Goal: Ask a question: Seek information or help from site administrators or community

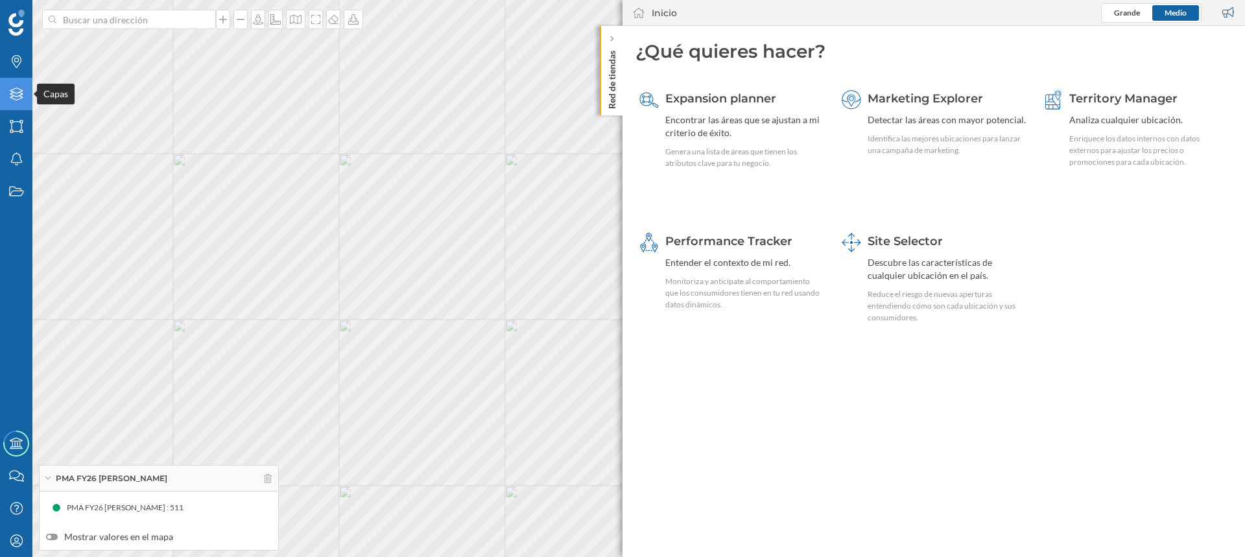
click at [15, 95] on icon "Capas" at bounding box center [16, 94] width 16 height 13
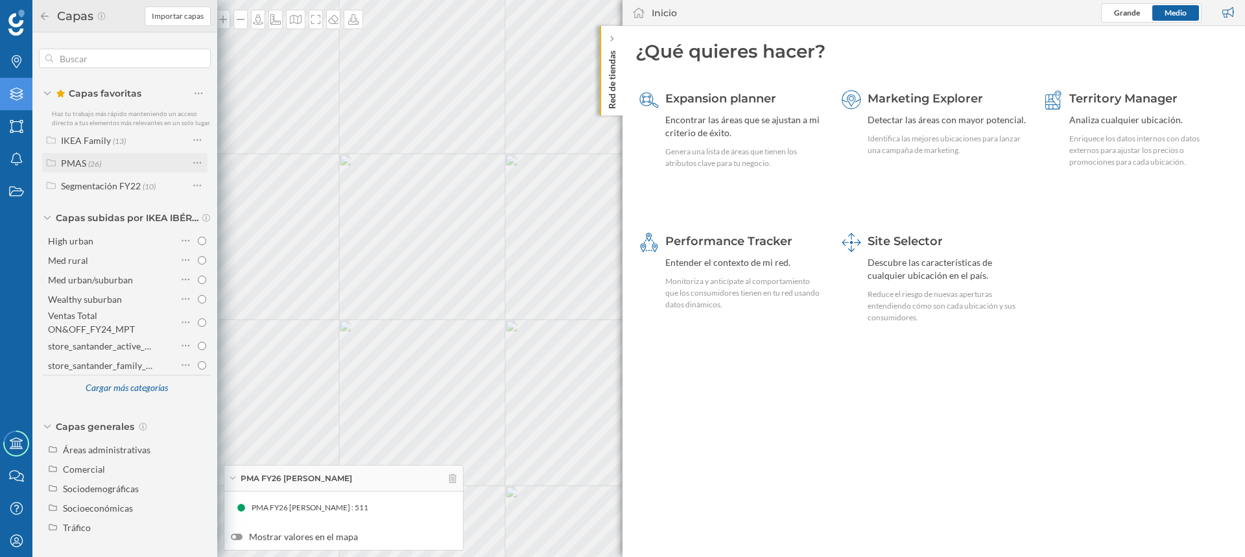
click at [102, 165] on div "PMAS (26)" at bounding box center [125, 163] width 128 height 14
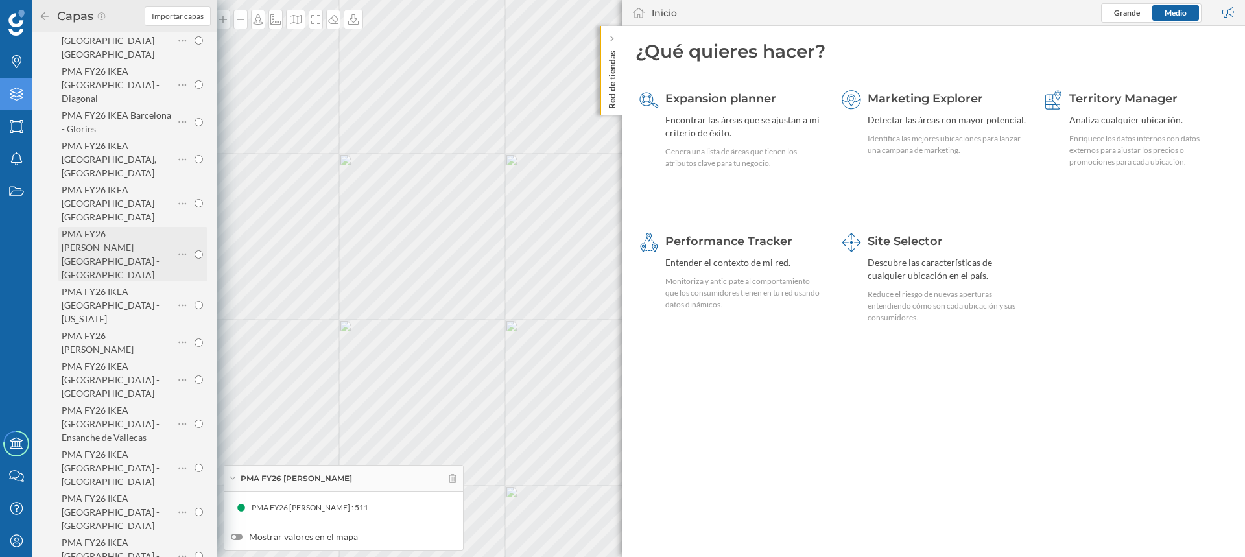
scroll to position [324, 0]
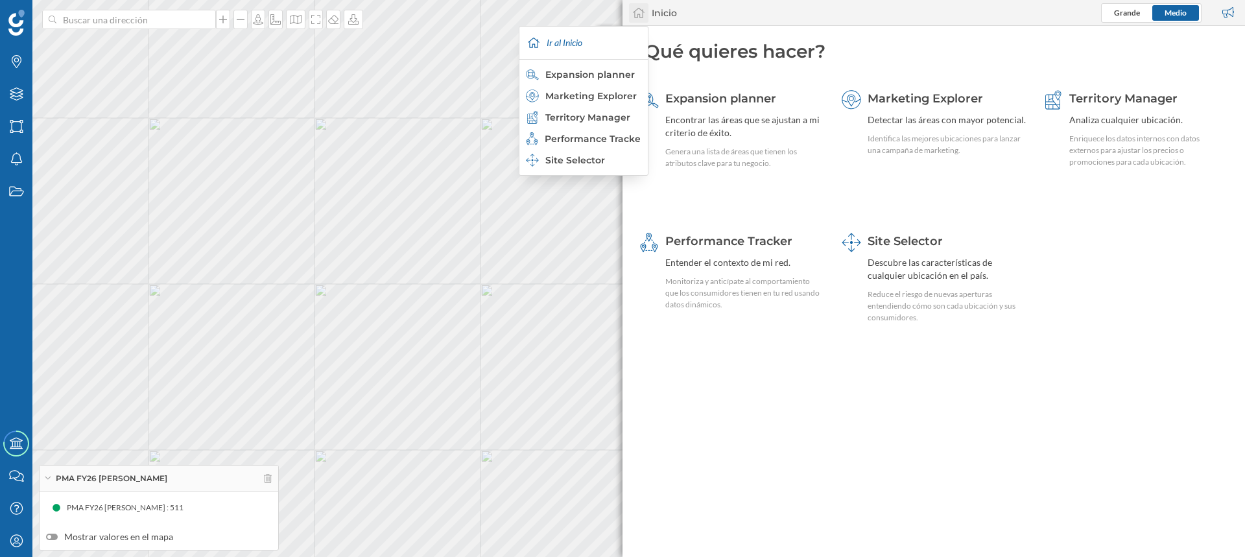
click at [634, 11] on icon at bounding box center [638, 13] width 13 height 12
click at [667, 12] on div "Inicio" at bounding box center [664, 12] width 25 height 13
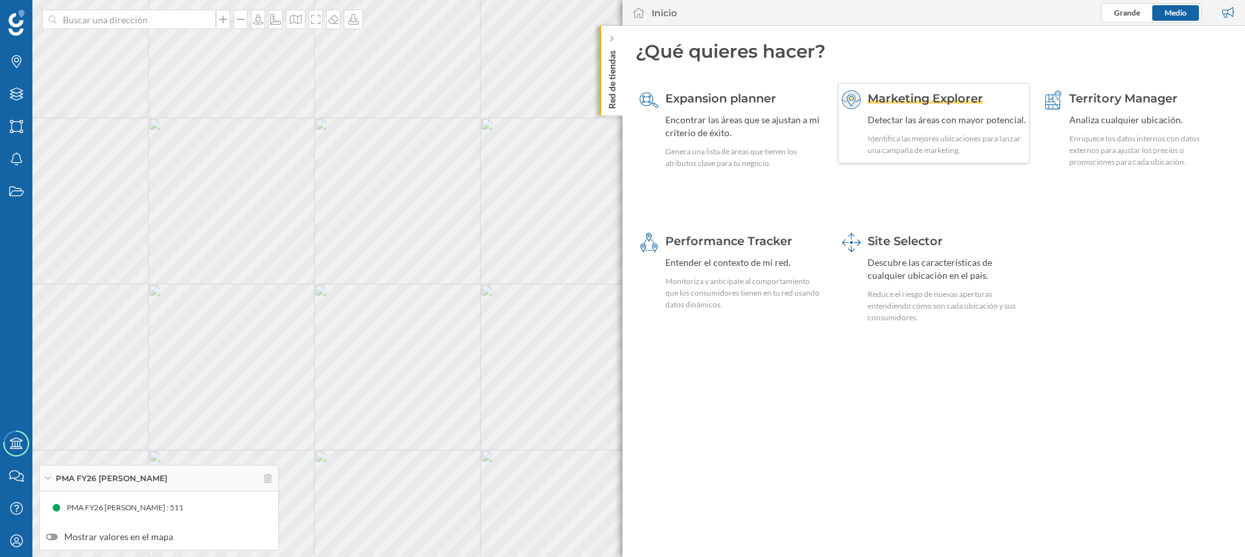
click at [914, 95] on span "Marketing Explorer" at bounding box center [925, 98] width 115 height 14
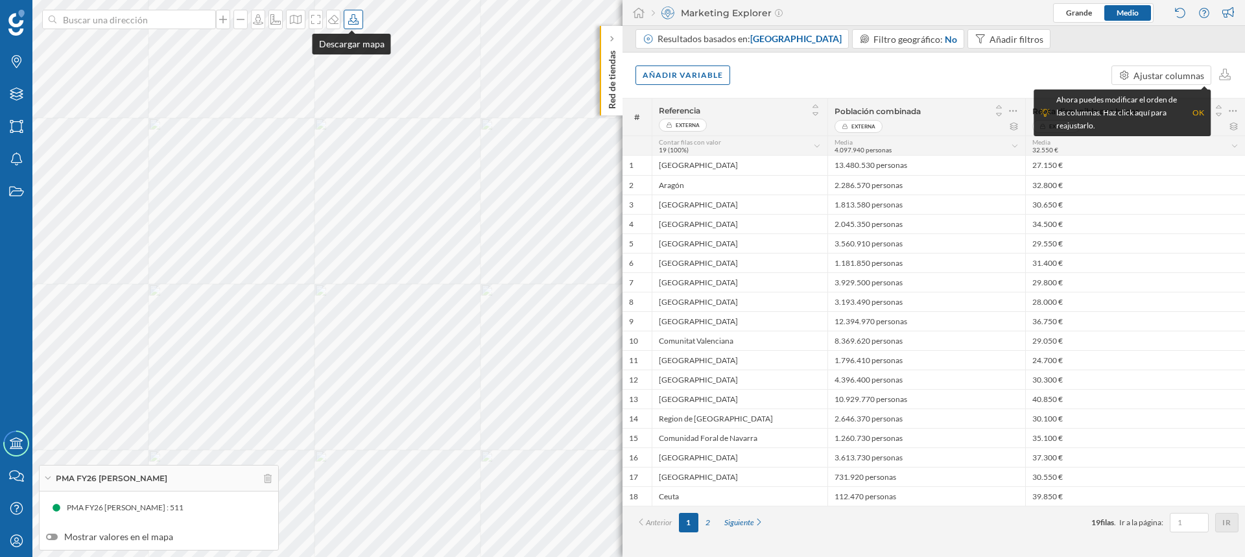
click at [351, 17] on icon at bounding box center [353, 19] width 13 height 10
click at [333, 16] on icon at bounding box center [333, 19] width 10 height 9
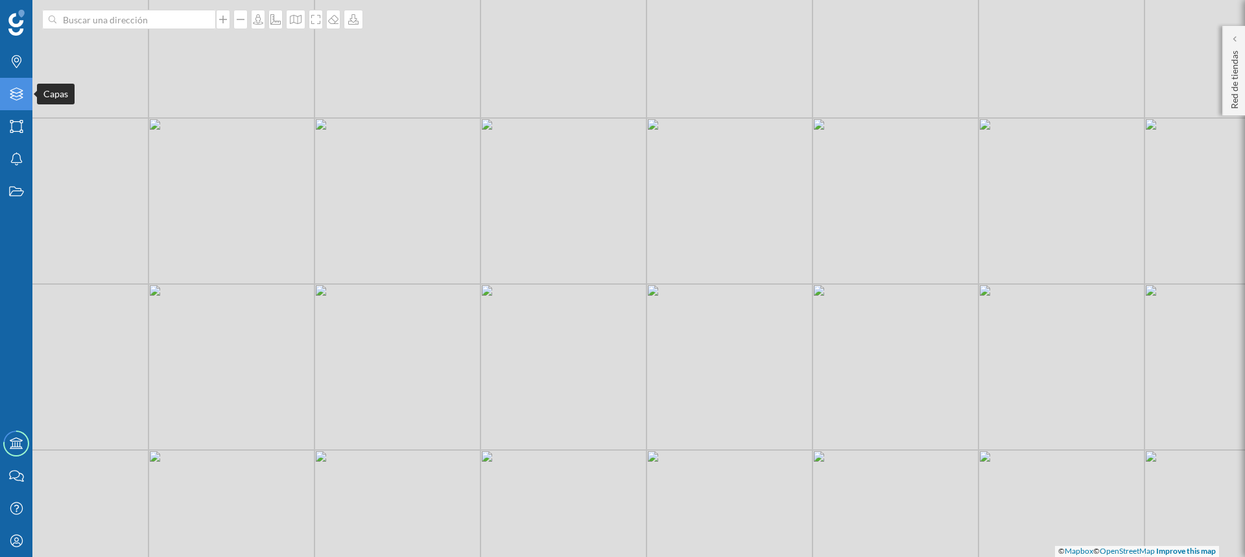
click at [15, 97] on icon "Capas" at bounding box center [16, 94] width 16 height 13
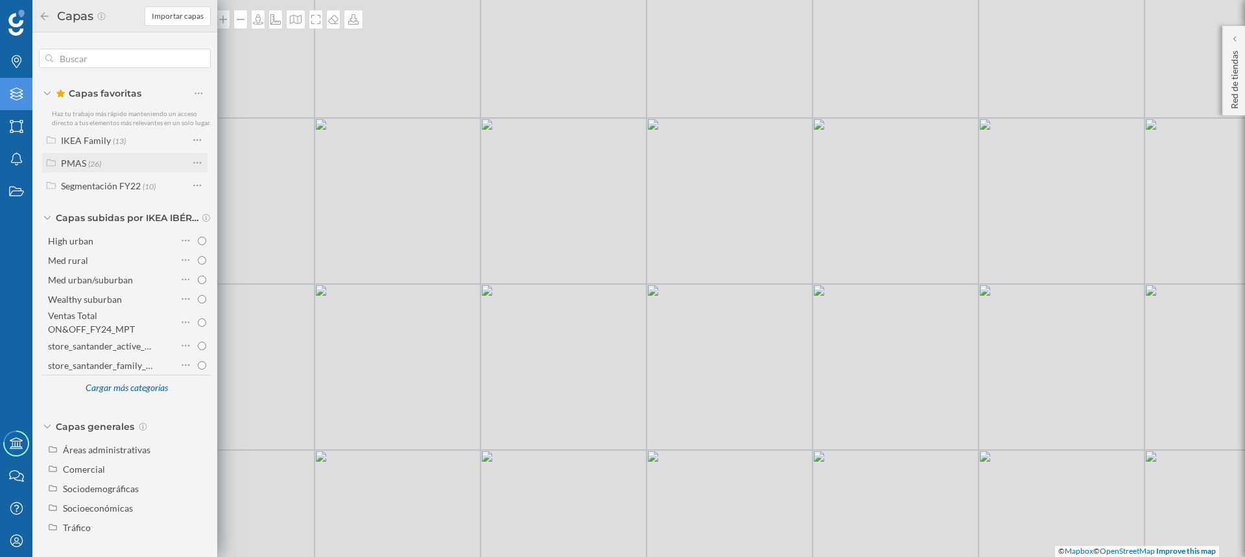
click at [72, 161] on div "PMAS" at bounding box center [73, 163] width 25 height 11
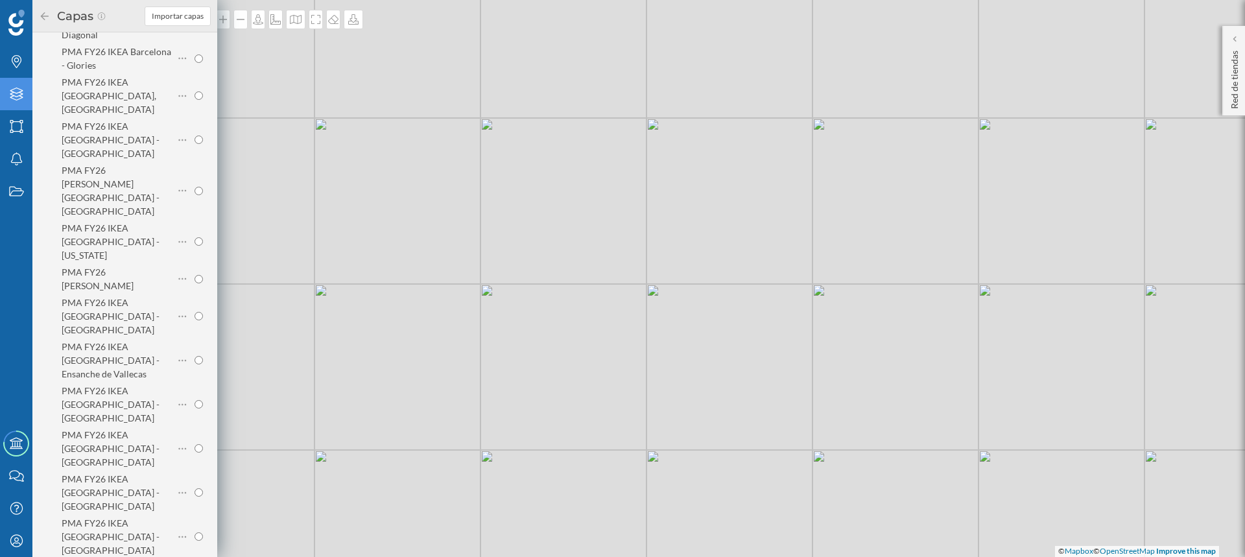
radio input "true"
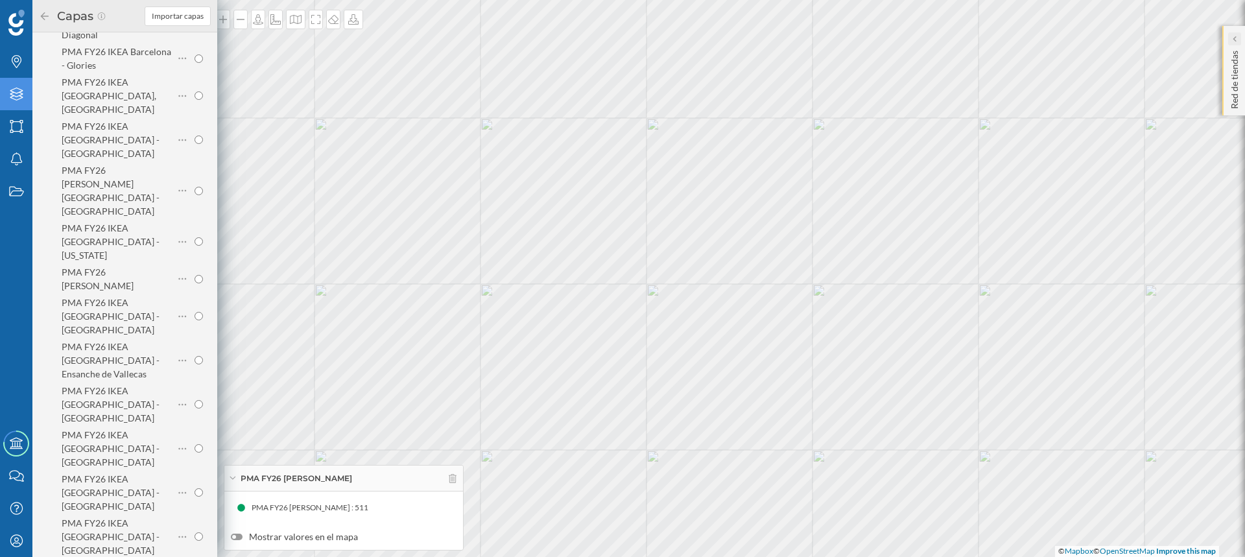
click at [1234, 38] on icon at bounding box center [1234, 39] width 3 height 6
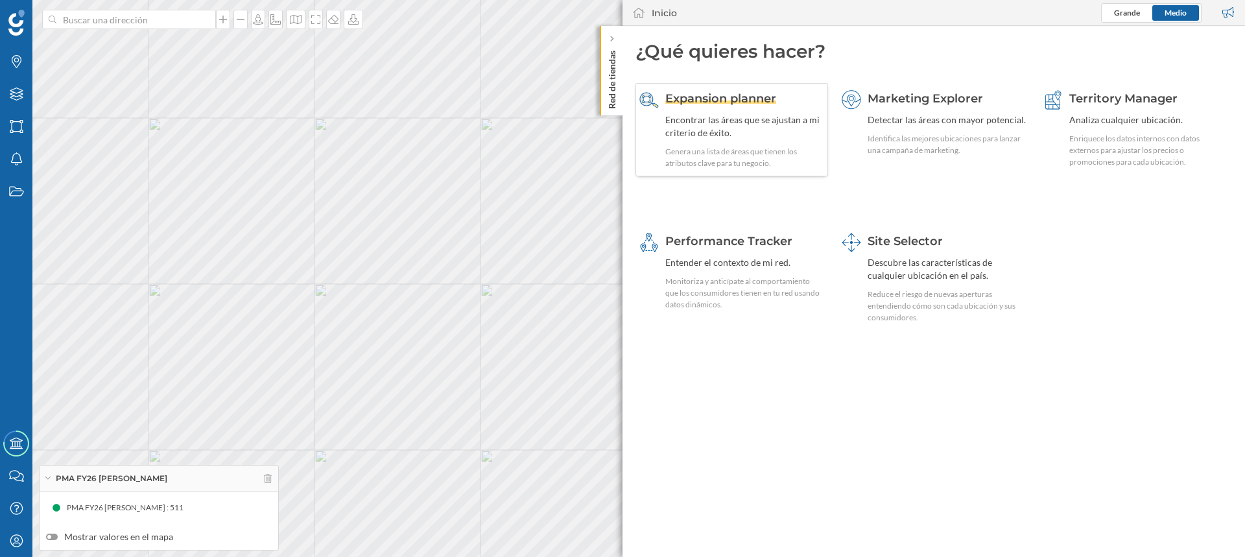
click at [690, 96] on span "Expansion planner" at bounding box center [721, 98] width 111 height 14
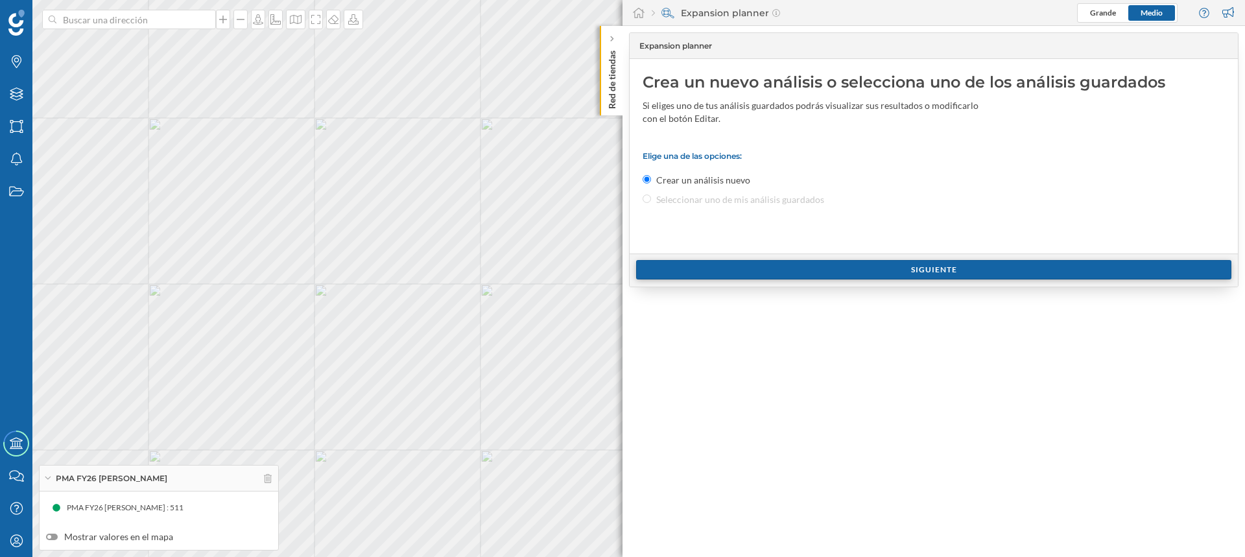
click at [801, 272] on div "Siguiente" at bounding box center [933, 269] width 595 height 19
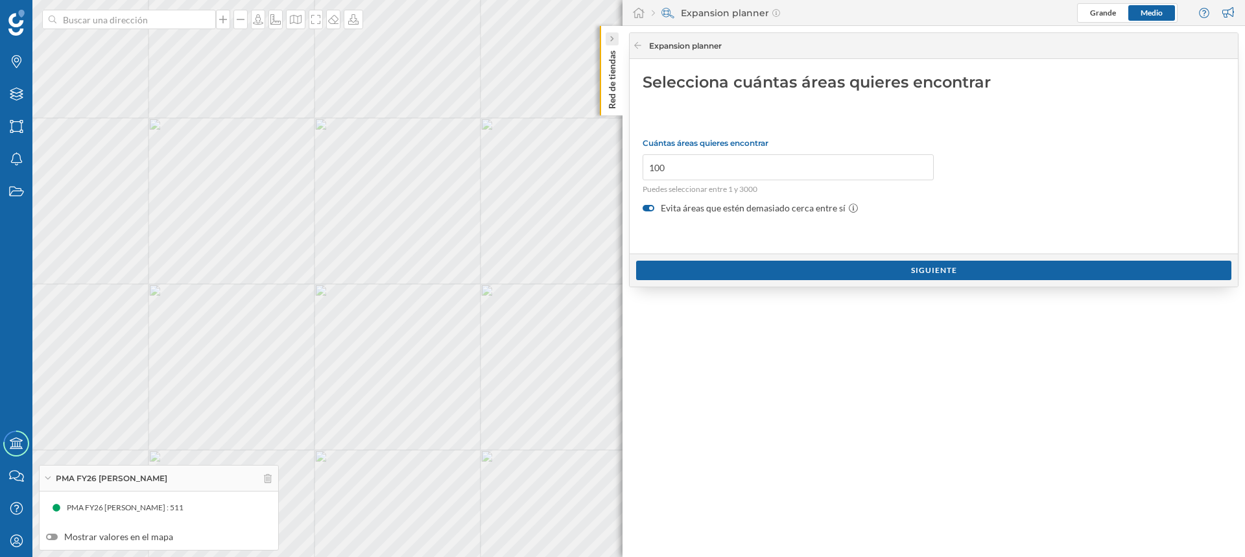
click at [611, 36] on icon at bounding box center [612, 39] width 4 height 6
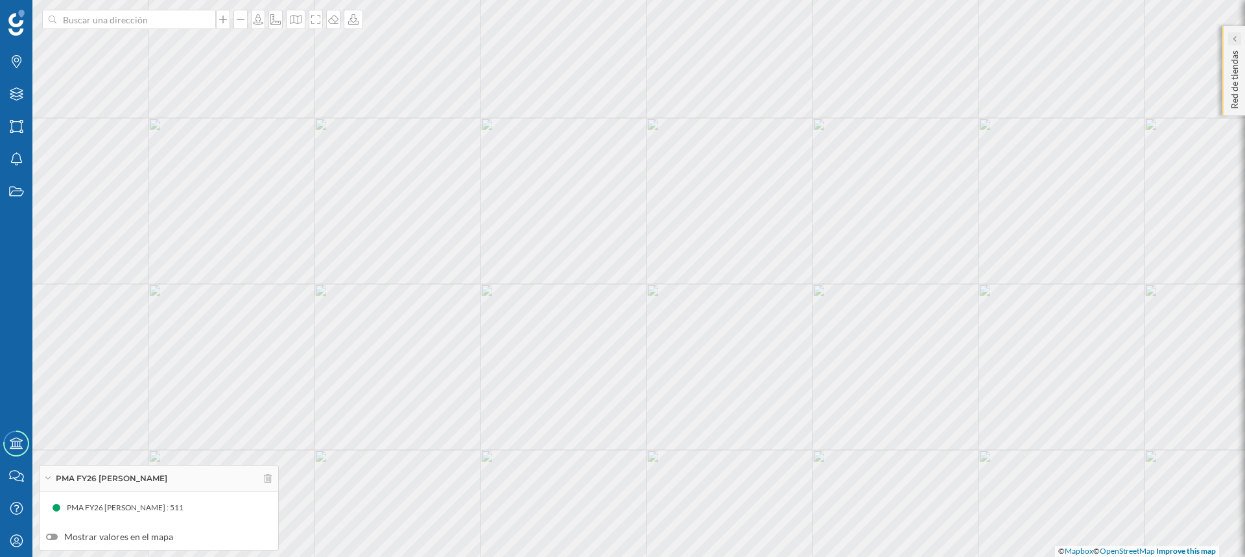
click at [1234, 36] on icon at bounding box center [1234, 39] width 4 height 6
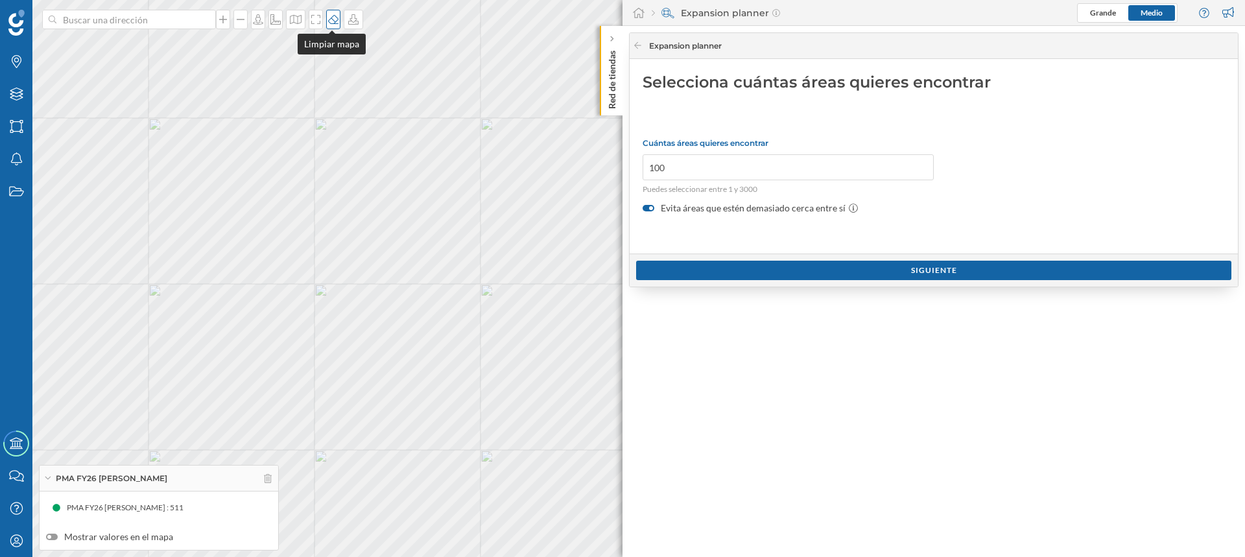
click at [335, 26] on div at bounding box center [333, 19] width 14 height 19
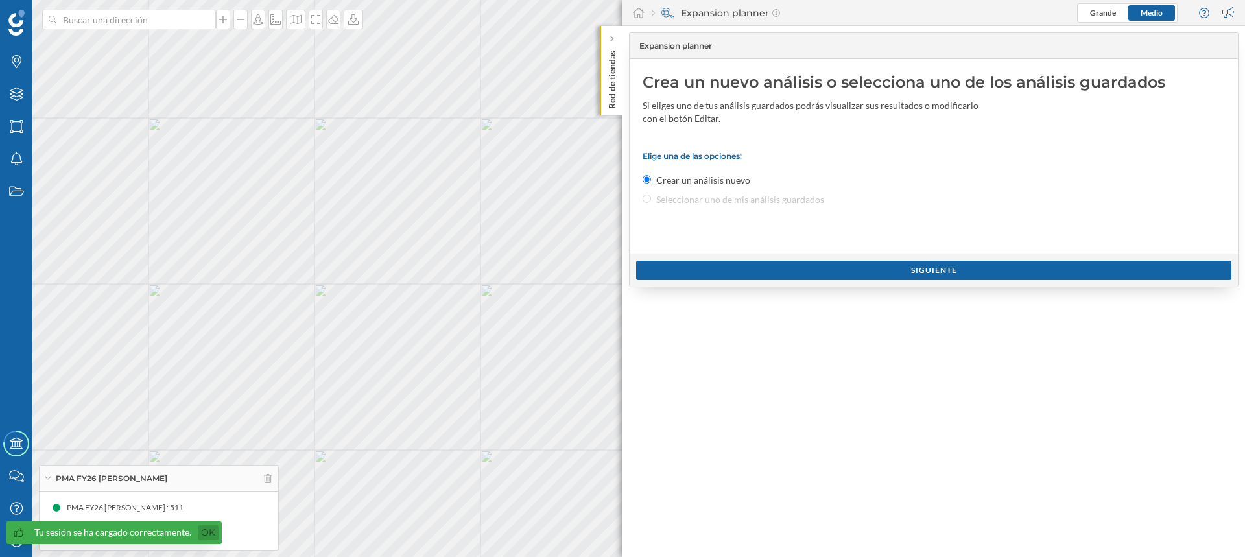
click at [209, 533] on link "Ok" at bounding box center [208, 532] width 21 height 15
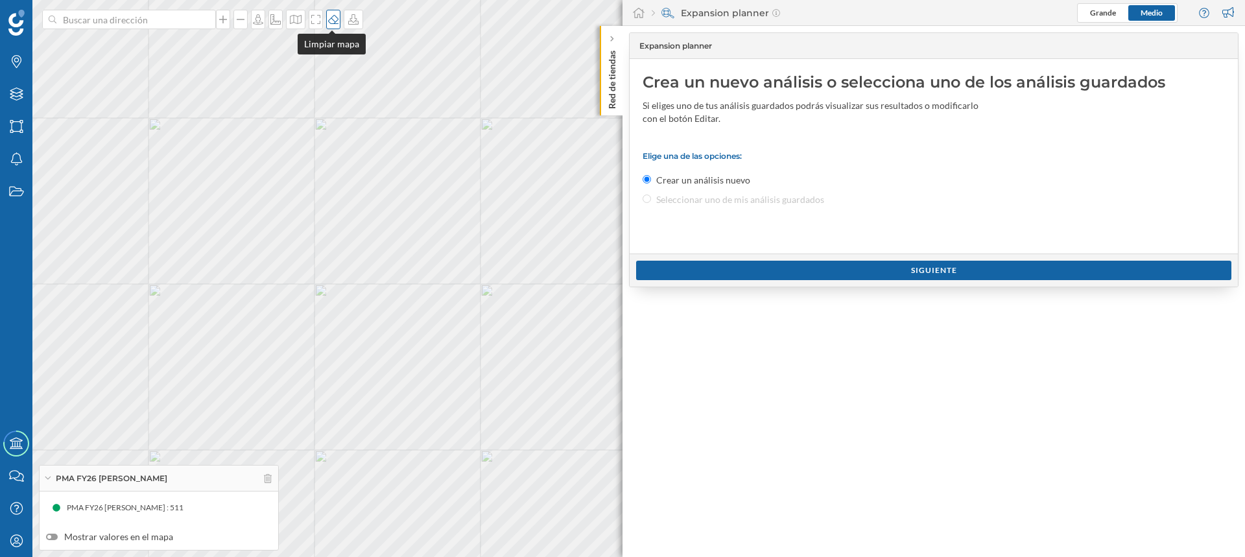
click at [331, 23] on icon at bounding box center [333, 19] width 10 height 9
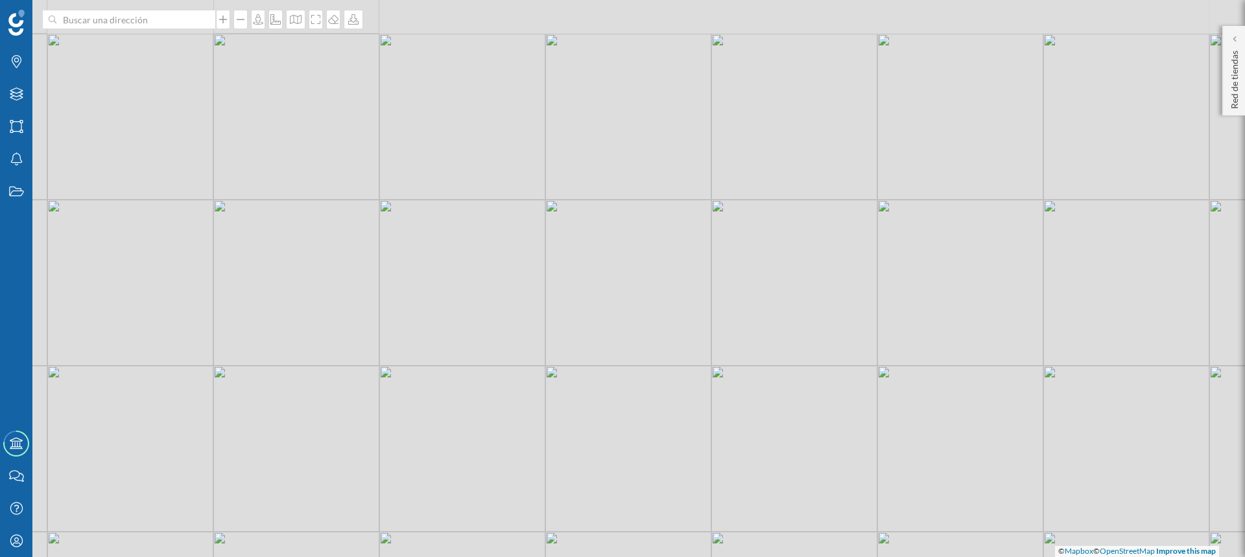
drag, startPoint x: 430, startPoint y: 201, endPoint x: 398, endPoint y: 313, distance: 116.6
click at [398, 313] on div "© Mapbox © OpenStreetMap Improve this map" at bounding box center [622, 278] width 1245 height 557
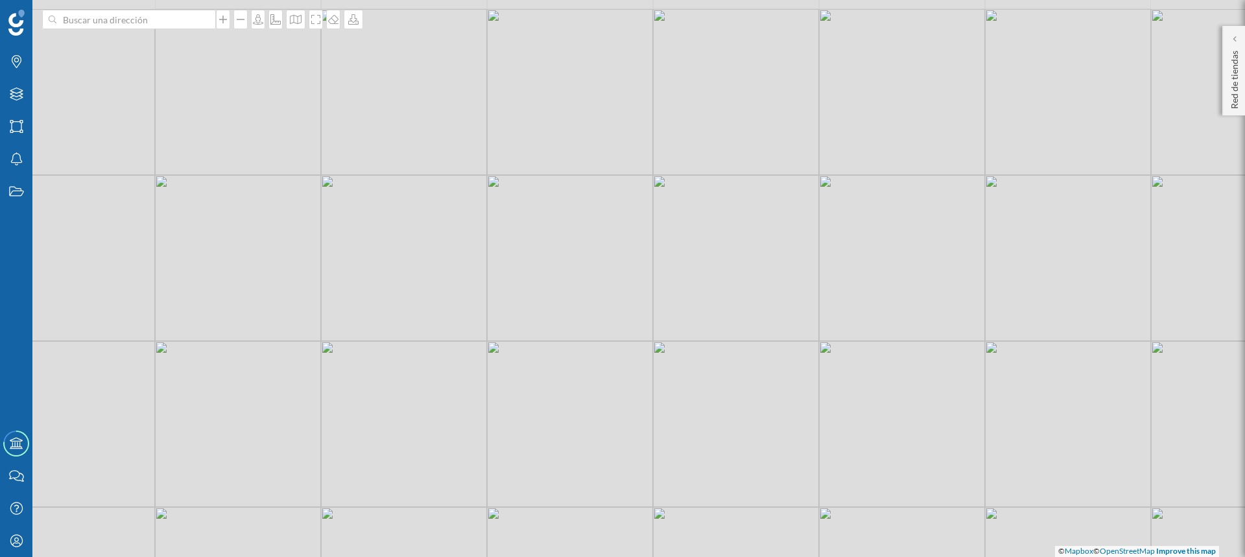
drag, startPoint x: 412, startPoint y: 230, endPoint x: 543, endPoint y: 291, distance: 144.2
click at [543, 291] on div "© Mapbox © OpenStreetMap Improve this map" at bounding box center [622, 278] width 1245 height 557
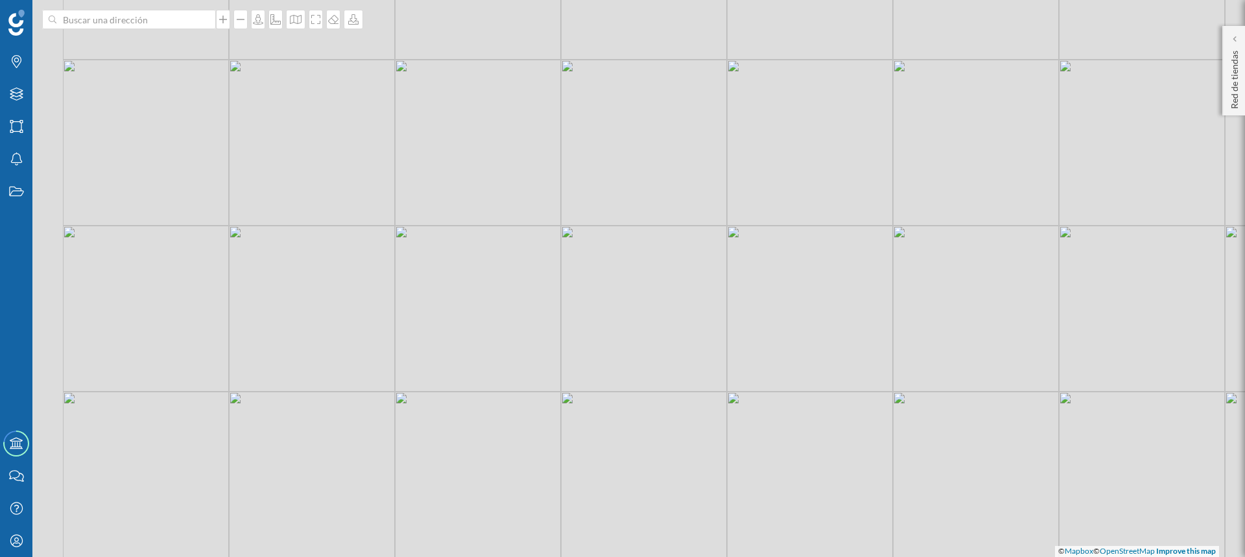
drag, startPoint x: 416, startPoint y: 313, endPoint x: 574, endPoint y: 313, distance: 158.3
click at [574, 313] on div "© Mapbox © OpenStreetMap Improve this map" at bounding box center [622, 278] width 1245 height 557
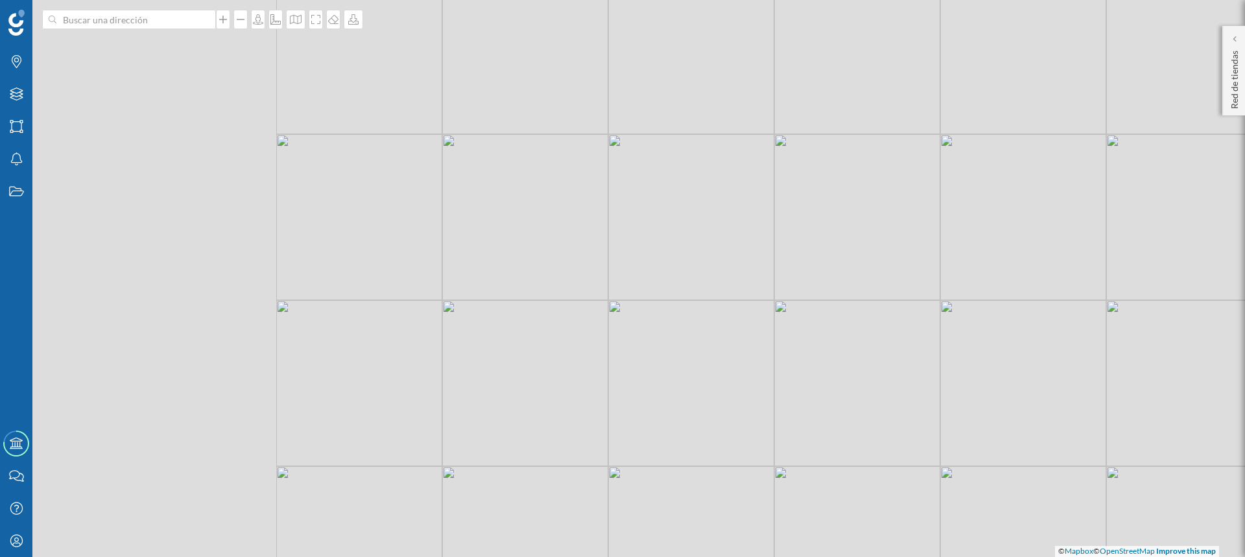
drag, startPoint x: 367, startPoint y: 318, endPoint x: 694, endPoint y: 316, distance: 326.9
click at [694, 316] on div "© Mapbox © OpenStreetMap Improve this map" at bounding box center [622, 278] width 1245 height 557
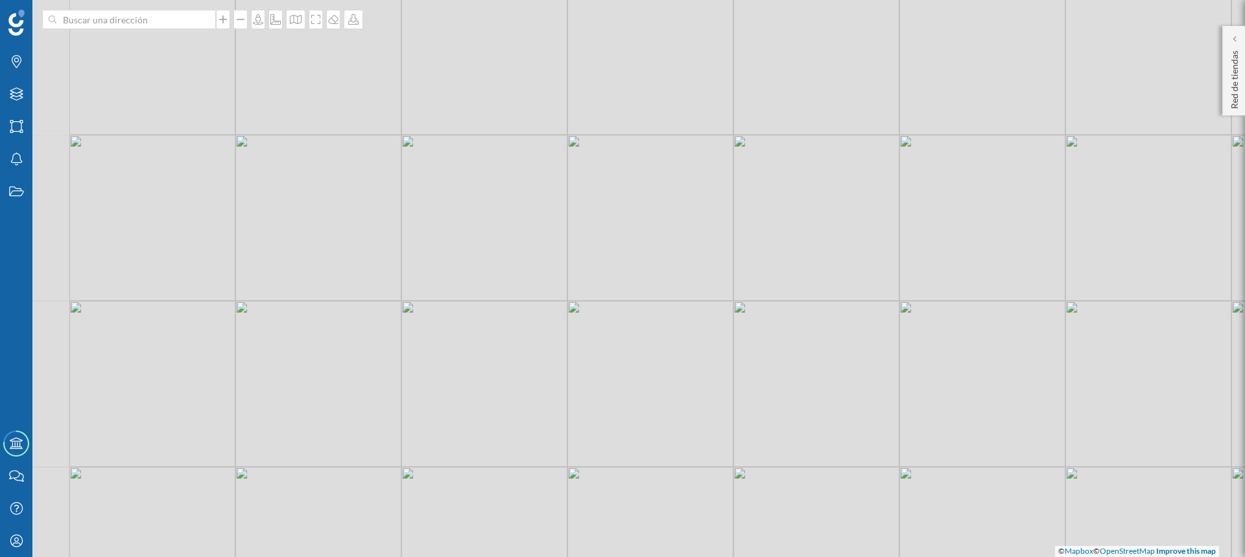
drag, startPoint x: 379, startPoint y: 368, endPoint x: 611, endPoint y: 325, distance: 236.1
click at [611, 325] on div "© Mapbox © OpenStreetMap Improve this map" at bounding box center [622, 278] width 1245 height 557
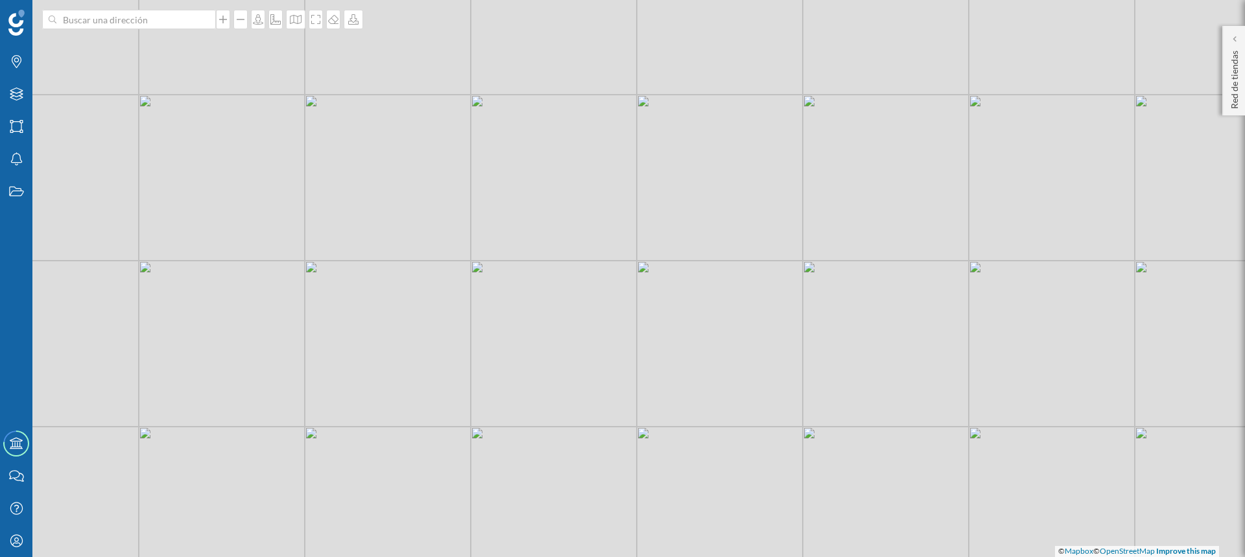
drag, startPoint x: 542, startPoint y: 245, endPoint x: 446, endPoint y: 370, distance: 158.7
click at [446, 370] on div "© Mapbox © OpenStreetMap Improve this map" at bounding box center [622, 278] width 1245 height 557
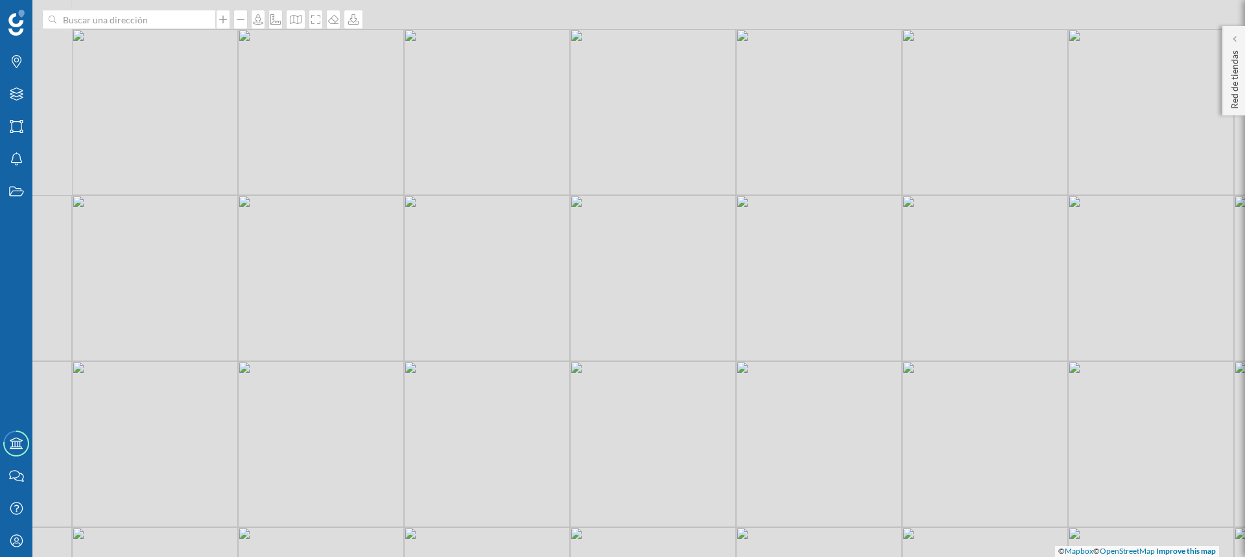
drag, startPoint x: 359, startPoint y: 211, endPoint x: 457, endPoint y: 311, distance: 140.4
click at [457, 311] on div "© Mapbox © OpenStreetMap Improve this map" at bounding box center [622, 278] width 1245 height 557
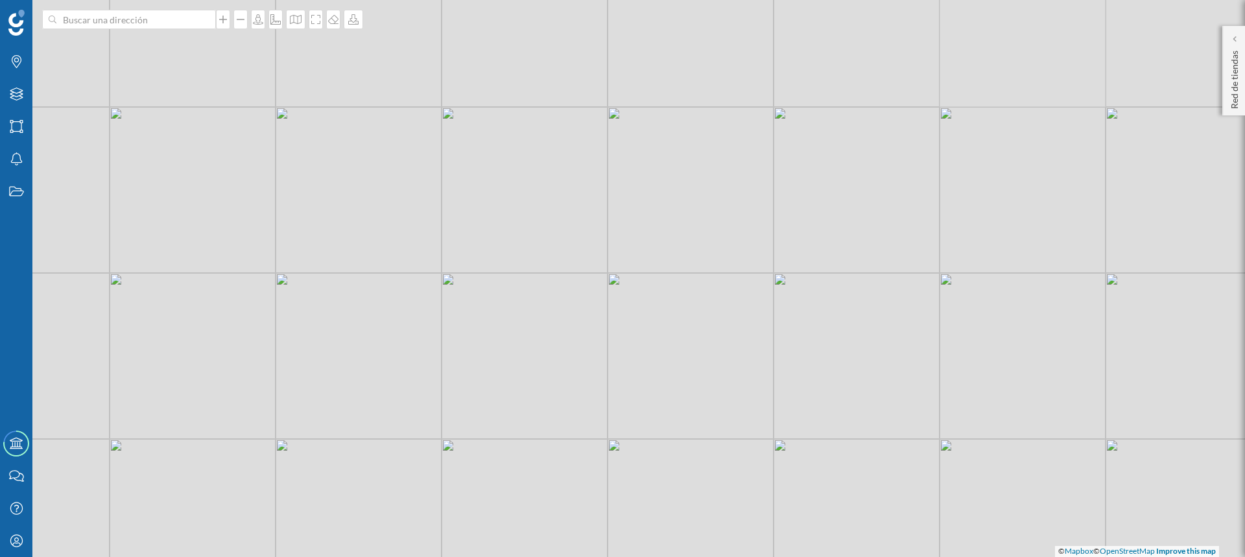
drag, startPoint x: 450, startPoint y: 261, endPoint x: 480, endPoint y: 330, distance: 74.6
click at [480, 330] on div "© Mapbox © OpenStreetMap Improve this map" at bounding box center [622, 278] width 1245 height 557
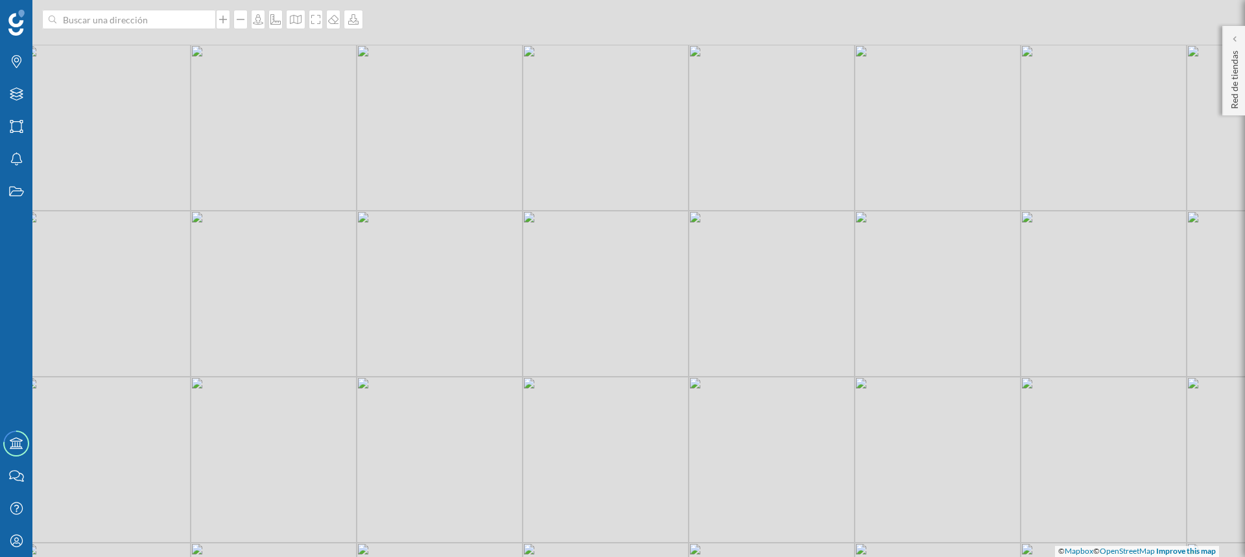
drag, startPoint x: 458, startPoint y: 277, endPoint x: 405, endPoint y: 324, distance: 70.7
click at [405, 324] on div "© Mapbox © OpenStreetMap Improve this map" at bounding box center [622, 278] width 1245 height 557
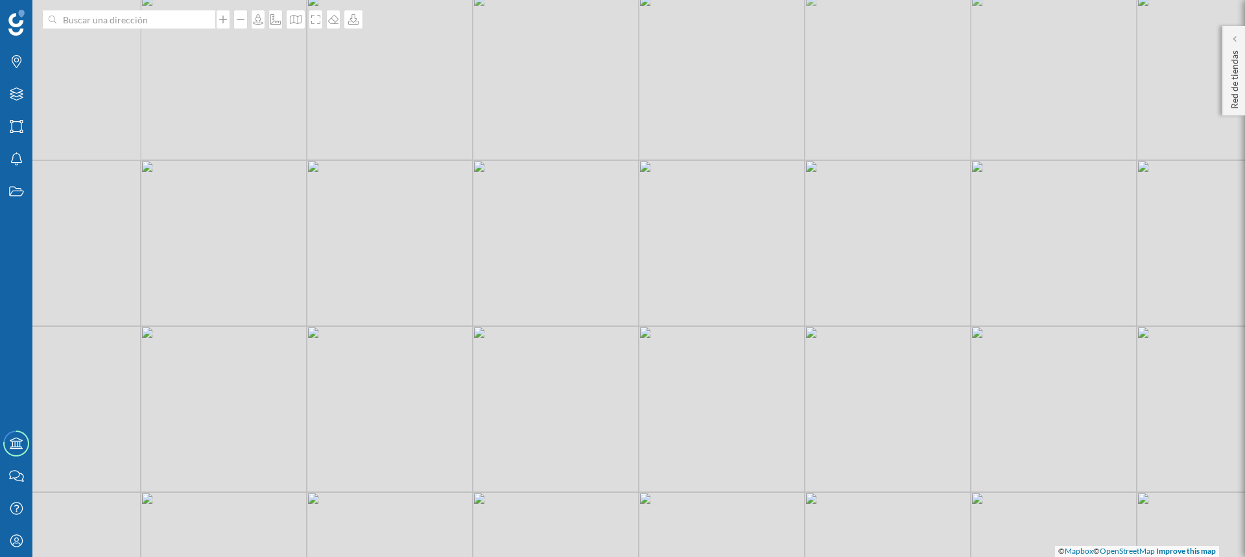
drag, startPoint x: 481, startPoint y: 248, endPoint x: 457, endPoint y: 264, distance: 28.6
click at [438, 340] on div "© Mapbox © OpenStreetMap Improve this map" at bounding box center [622, 278] width 1245 height 557
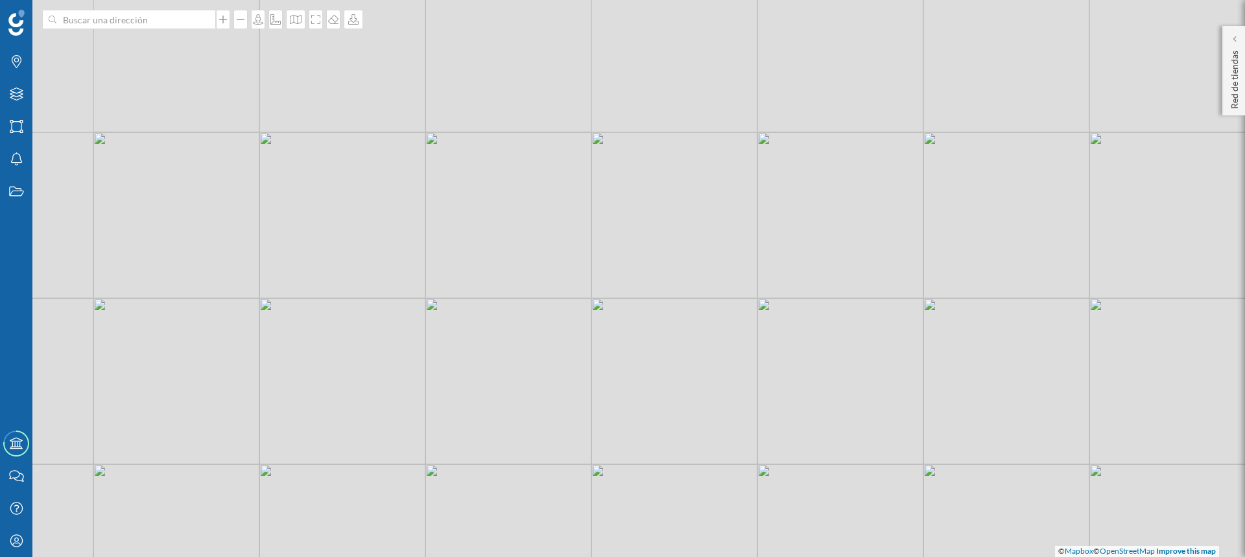
drag, startPoint x: 507, startPoint y: 183, endPoint x: 461, endPoint y: 264, distance: 93.6
click at [464, 309] on div "© Mapbox © OpenStreetMap Improve this map" at bounding box center [622, 278] width 1245 height 557
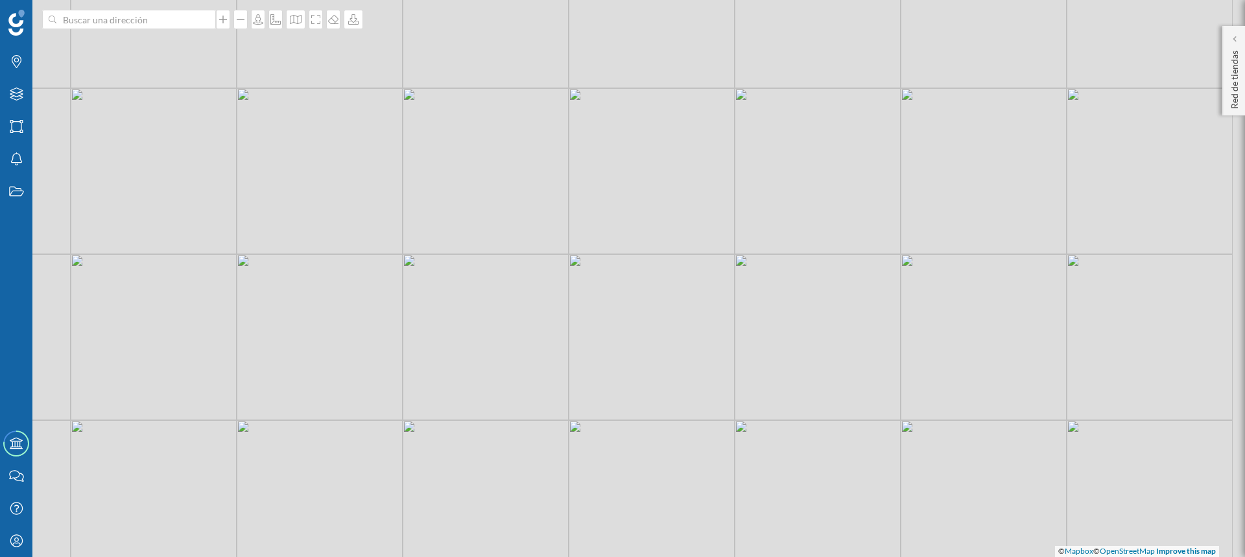
drag, startPoint x: 470, startPoint y: 237, endPoint x: 454, endPoint y: 347, distance: 110.8
click at [454, 347] on div "© Mapbox © OpenStreetMap Improve this map" at bounding box center [622, 278] width 1245 height 557
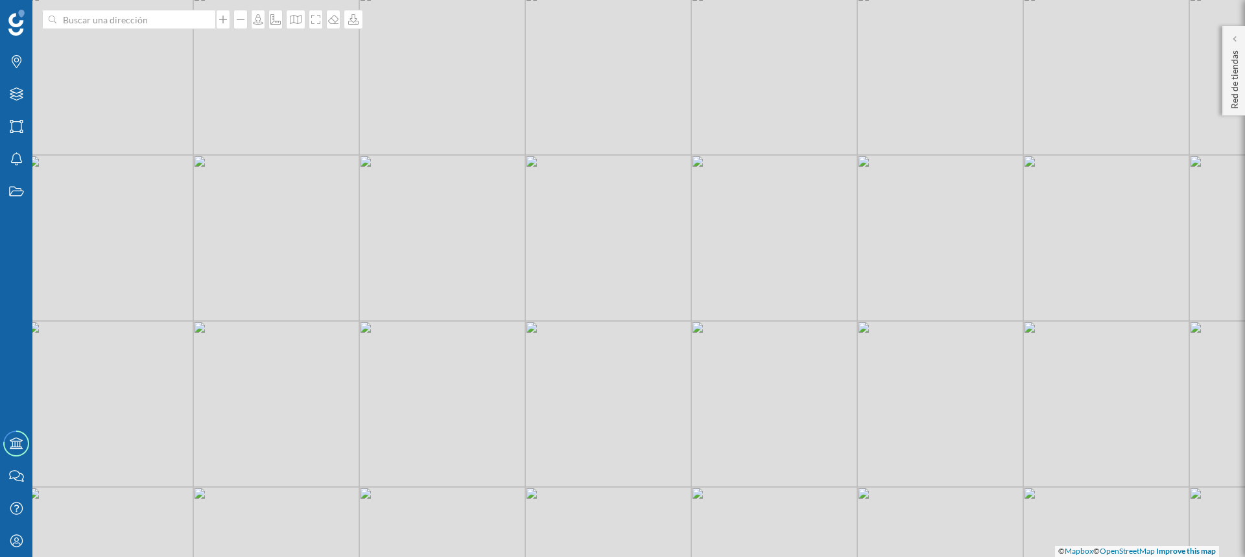
drag, startPoint x: 525, startPoint y: 254, endPoint x: 482, endPoint y: 324, distance: 81.9
click at [482, 324] on div "© Mapbox © OpenStreetMap Improve this map" at bounding box center [622, 278] width 1245 height 557
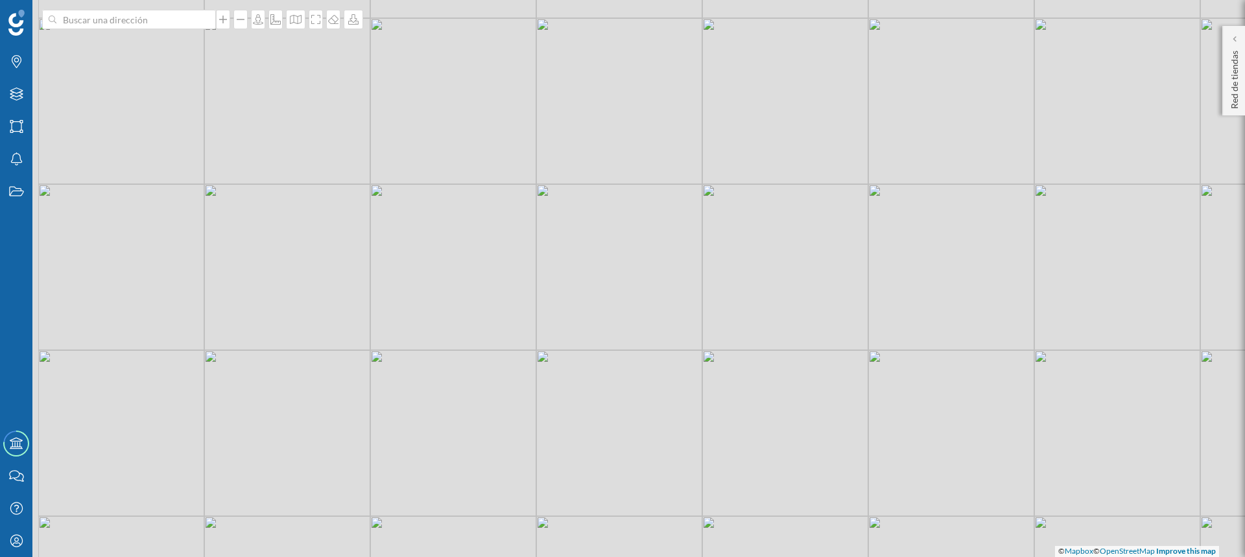
drag, startPoint x: 405, startPoint y: 403, endPoint x: 618, endPoint y: 327, distance: 226.7
click at [618, 327] on div "© Mapbox © OpenStreetMap Improve this map" at bounding box center [622, 278] width 1245 height 557
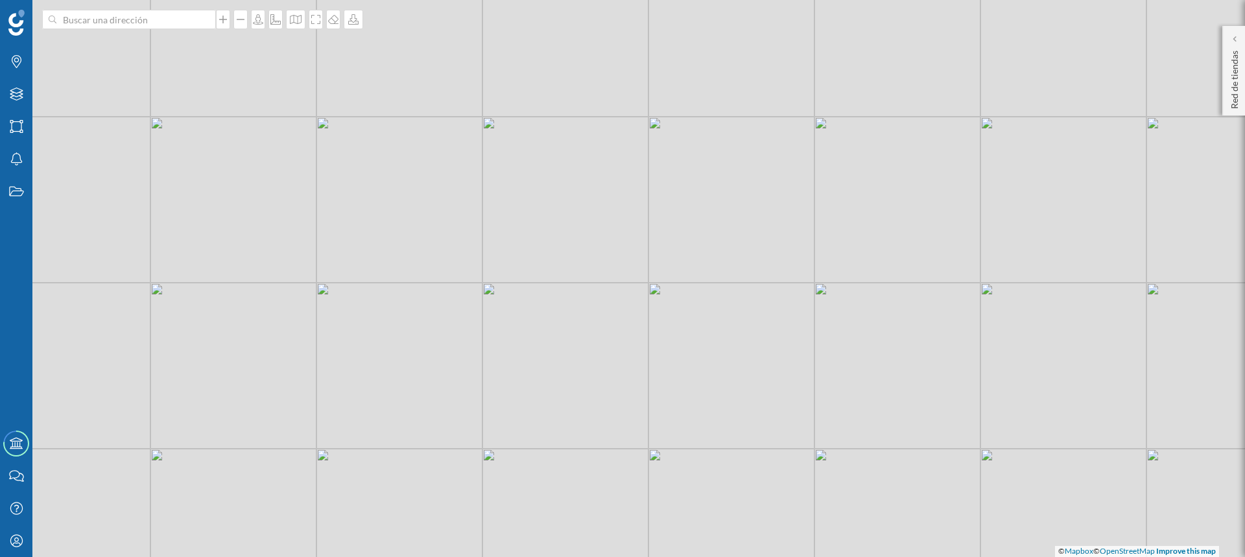
drag, startPoint x: 492, startPoint y: 417, endPoint x: 577, endPoint y: 357, distance: 104.7
click at [577, 357] on div "© Mapbox © OpenStreetMap Improve this map" at bounding box center [622, 278] width 1245 height 557
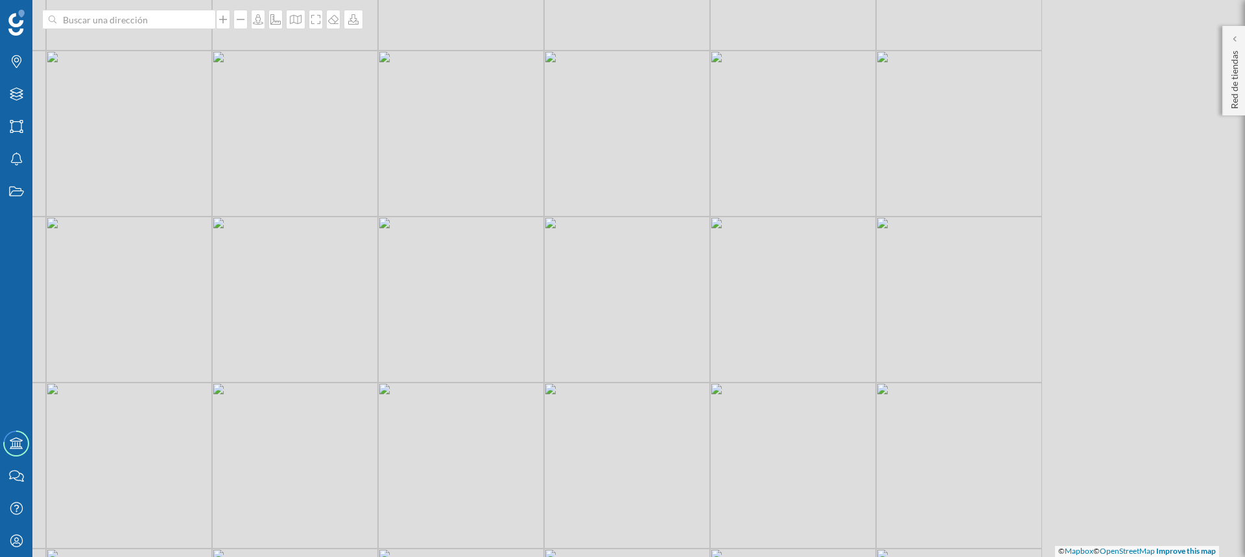
drag, startPoint x: 627, startPoint y: 317, endPoint x: 340, endPoint y: 340, distance: 288.3
click at [340, 340] on div "© Mapbox © OpenStreetMap Improve this map" at bounding box center [622, 278] width 1245 height 557
drag, startPoint x: 520, startPoint y: 335, endPoint x: 277, endPoint y: 342, distance: 242.7
click at [277, 342] on div "© Mapbox © OpenStreetMap Improve this map" at bounding box center [622, 278] width 1245 height 557
drag, startPoint x: 409, startPoint y: 359, endPoint x: 560, endPoint y: 285, distance: 168.6
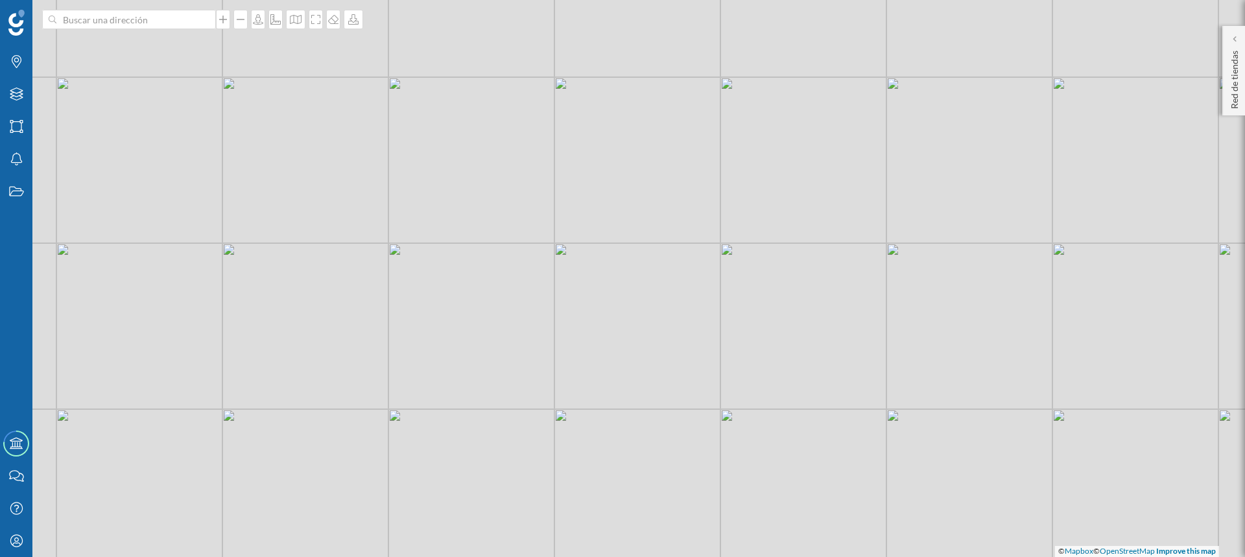
click at [580, 235] on div "© Mapbox © OpenStreetMap Improve this map" at bounding box center [622, 278] width 1245 height 557
drag, startPoint x: 527, startPoint y: 303, endPoint x: 533, endPoint y: 263, distance: 40.7
click at [533, 263] on div "© Mapbox © OpenStreetMap Improve this map" at bounding box center [622, 278] width 1245 height 557
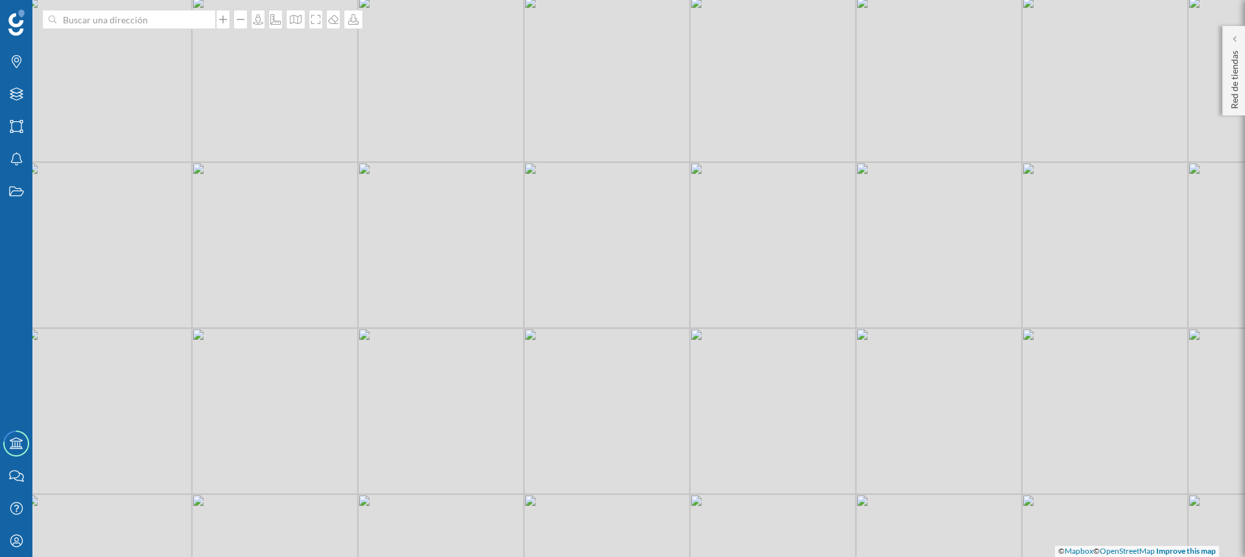
drag, startPoint x: 457, startPoint y: 322, endPoint x: 710, endPoint y: 304, distance: 253.6
click at [710, 304] on div "© Mapbox © OpenStreetMap Improve this map" at bounding box center [622, 278] width 1245 height 557
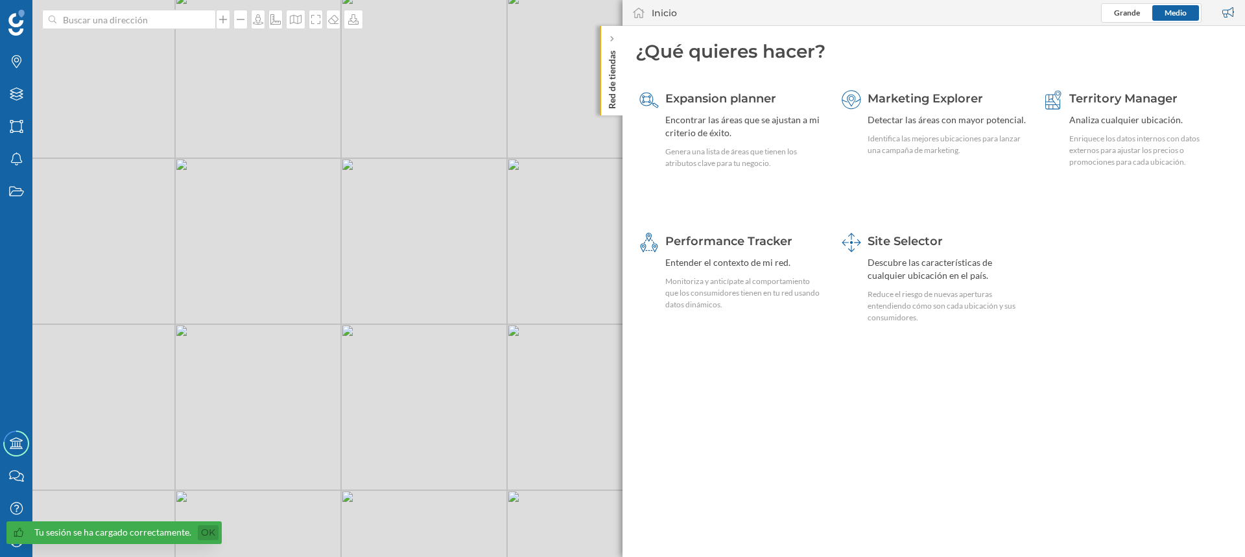
click at [205, 534] on link "Ok" at bounding box center [208, 532] width 21 height 15
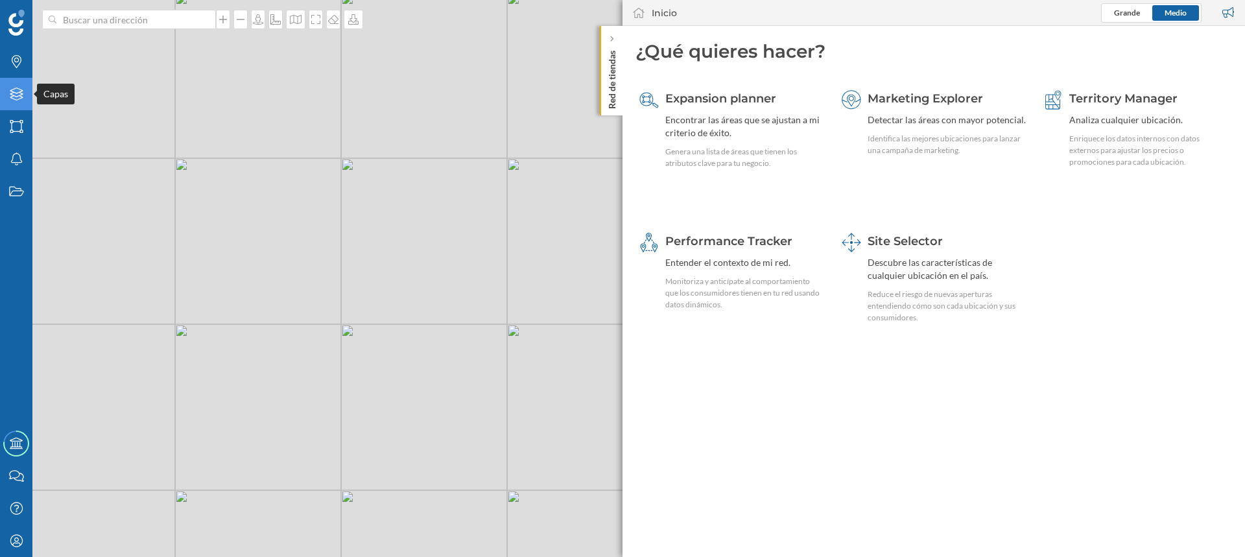
click at [10, 91] on icon at bounding box center [16, 94] width 13 height 13
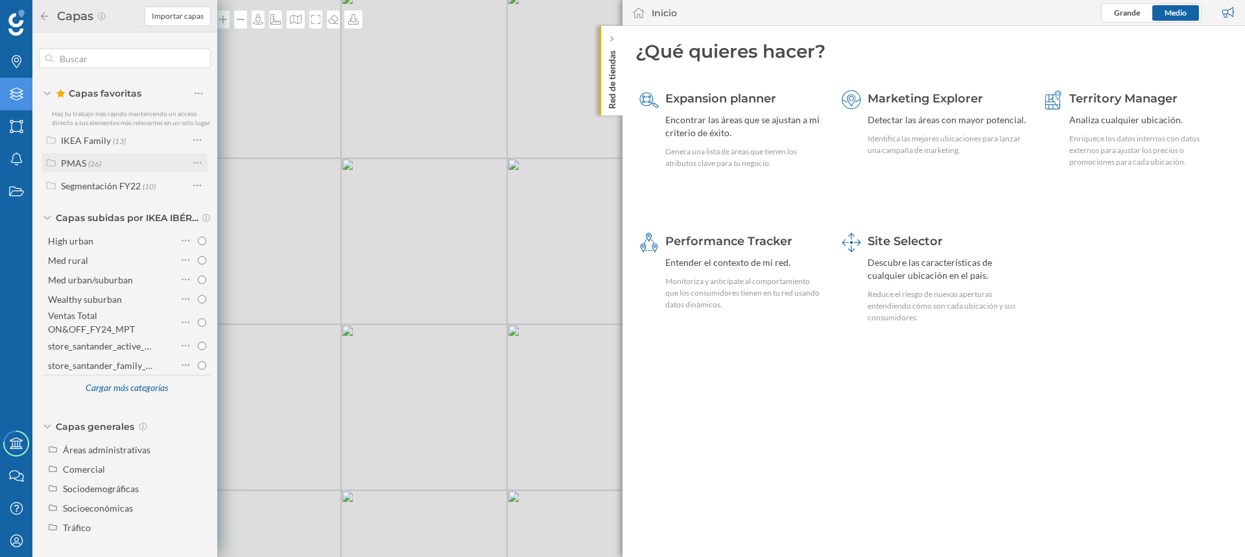
click at [86, 156] on label "PMAS (26)" at bounding box center [81, 163] width 40 height 14
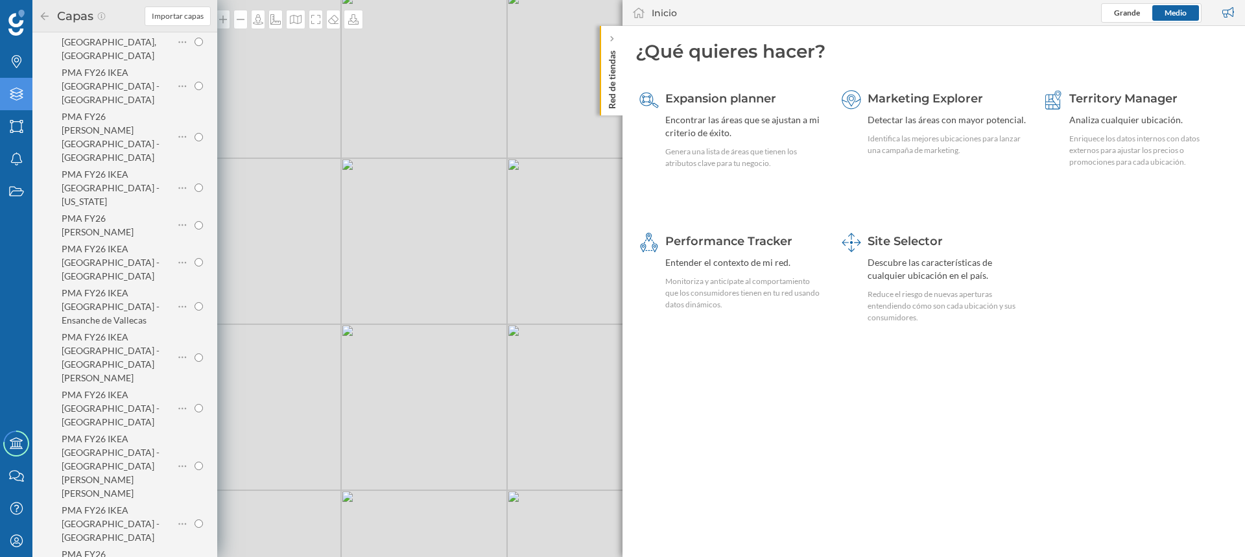
scroll to position [389, 0]
radio input "true"
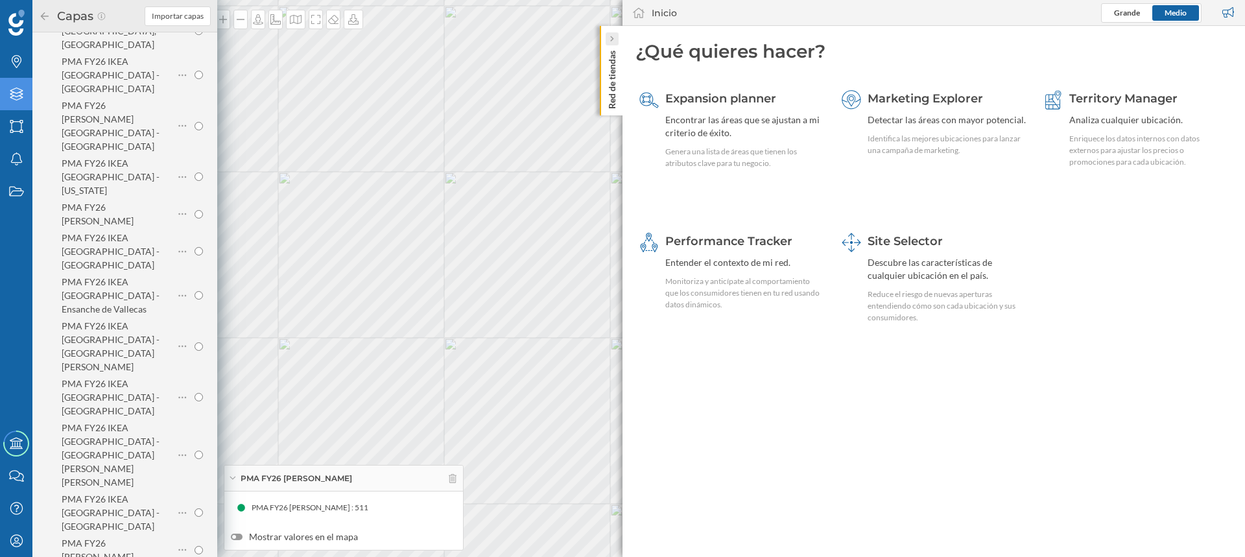
click at [613, 36] on icon at bounding box center [612, 39] width 4 height 6
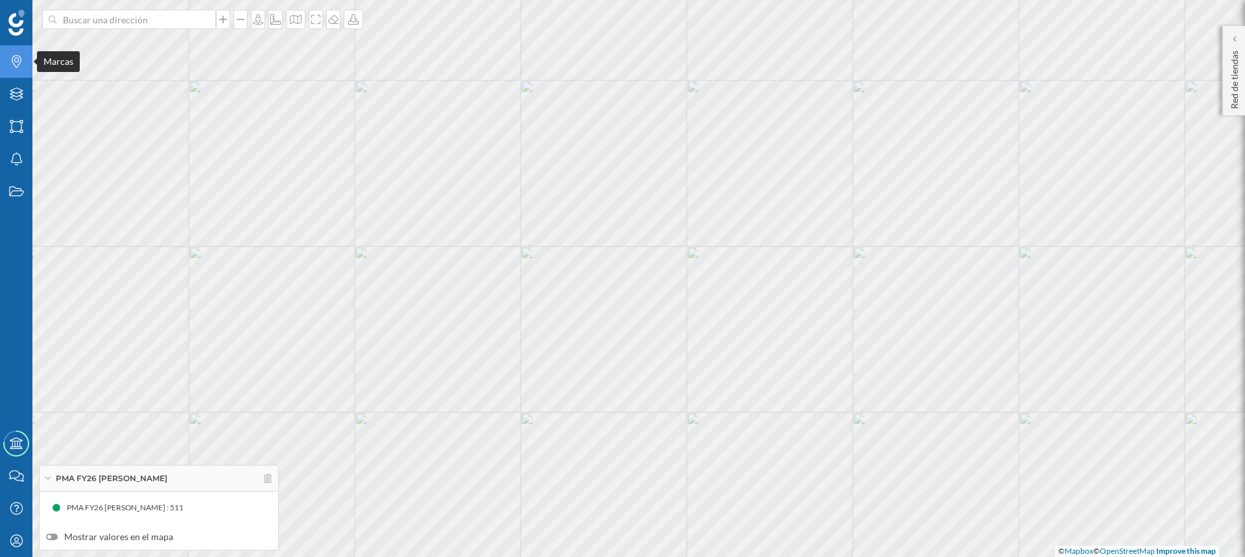
click at [13, 60] on icon "Marcas" at bounding box center [16, 61] width 16 height 13
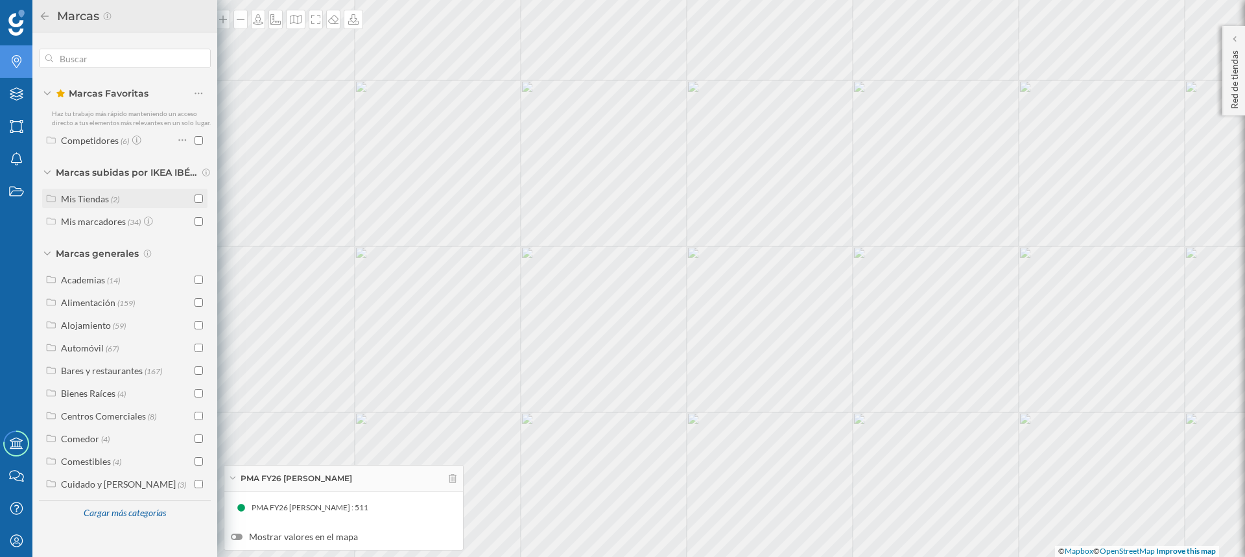
click at [198, 198] on input "checkbox" at bounding box center [199, 199] width 8 height 8
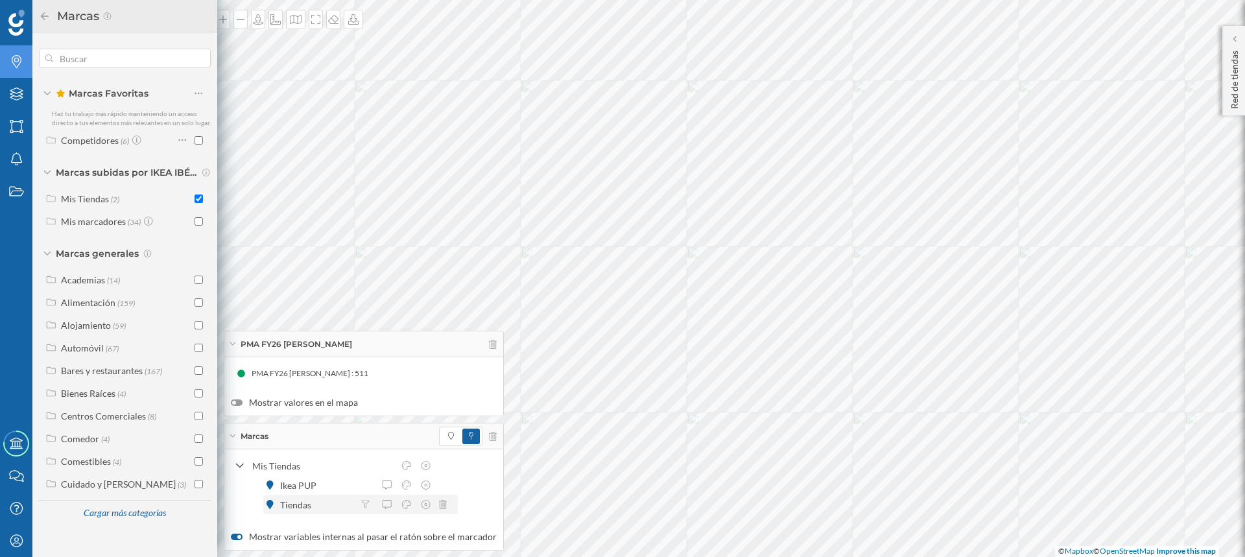
click at [282, 503] on div "Tiendas" at bounding box center [299, 505] width 38 height 14
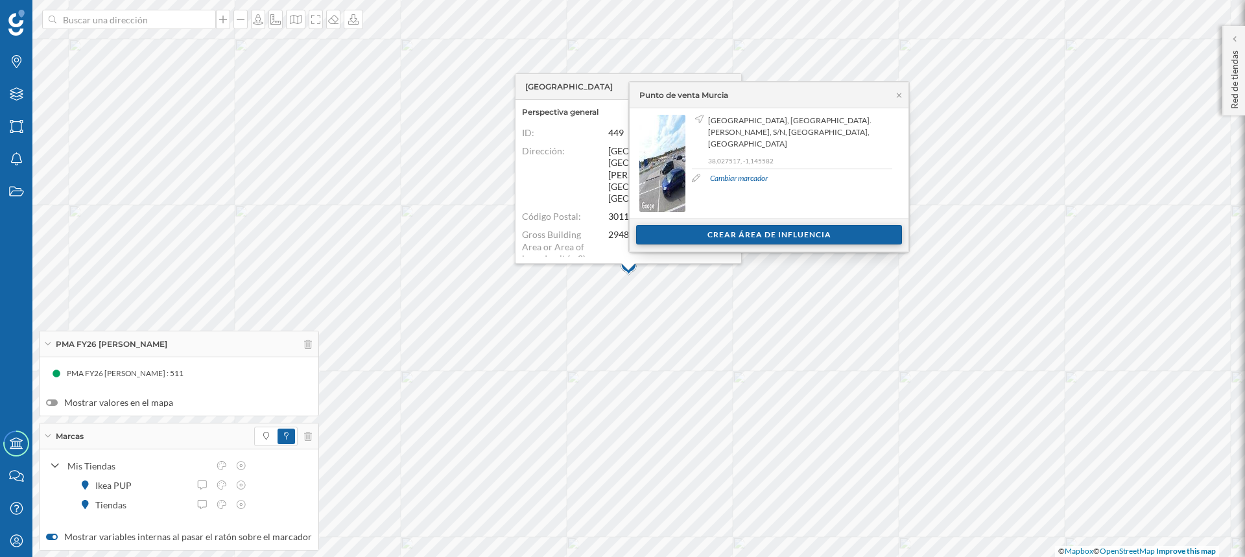
click at [703, 238] on div "Crear área de influencia" at bounding box center [769, 234] width 266 height 19
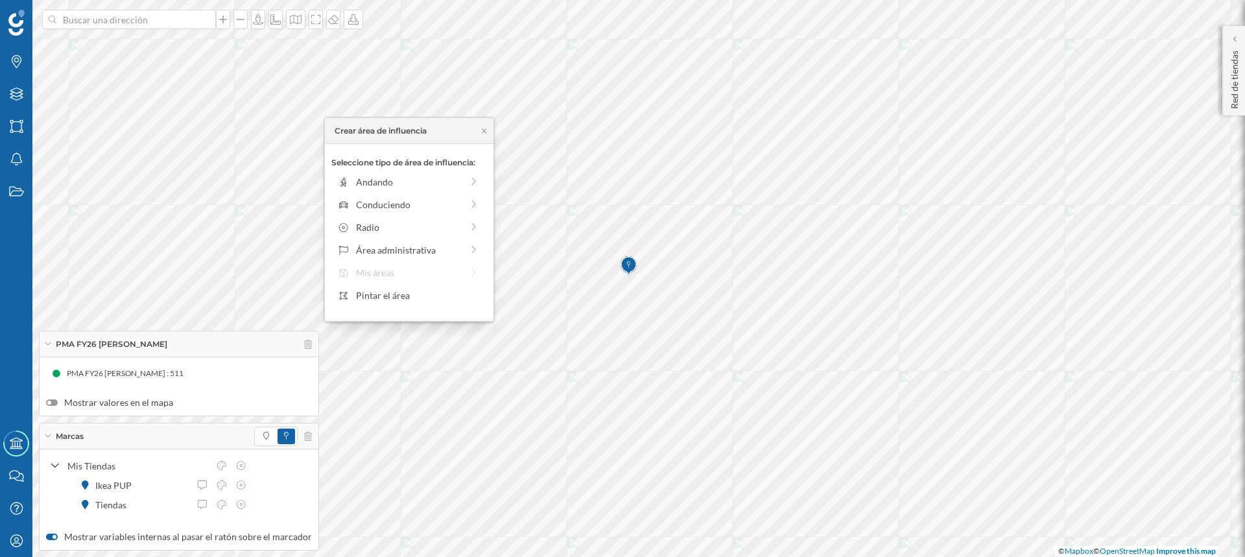
click at [385, 270] on div "Seleccione tipo de área de influencia: Andando Conduciendo Radio Área administr…" at bounding box center [409, 232] width 169 height 177
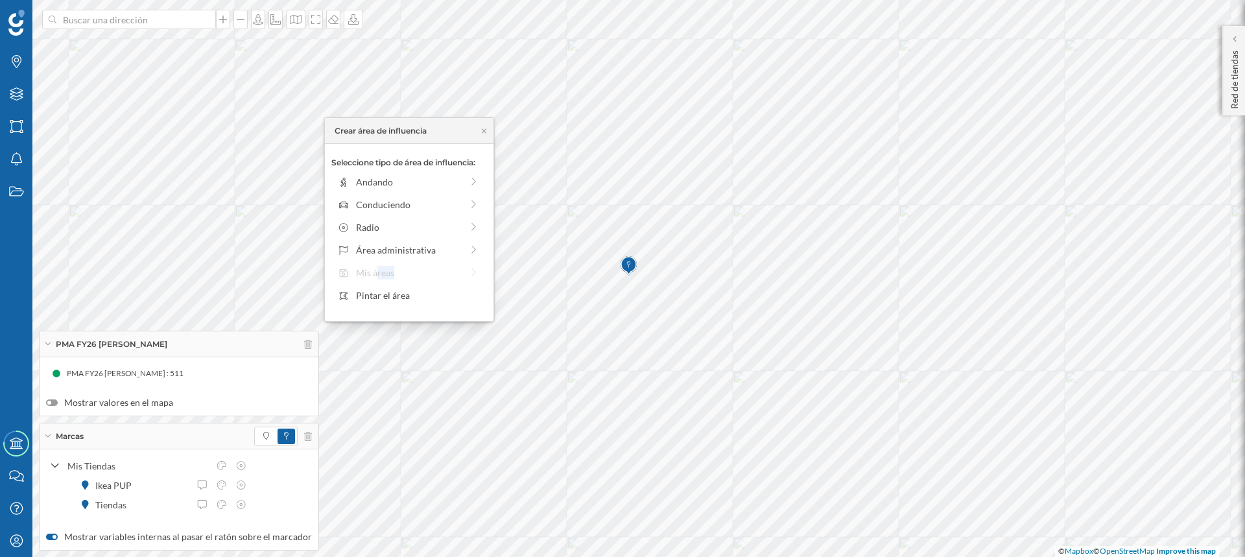
click at [378, 273] on div "Seleccione tipo de área de influencia: Andando Conduciendo Radio Área administr…" at bounding box center [409, 232] width 169 height 177
click at [13, 119] on div "Áreas" at bounding box center [16, 126] width 32 height 32
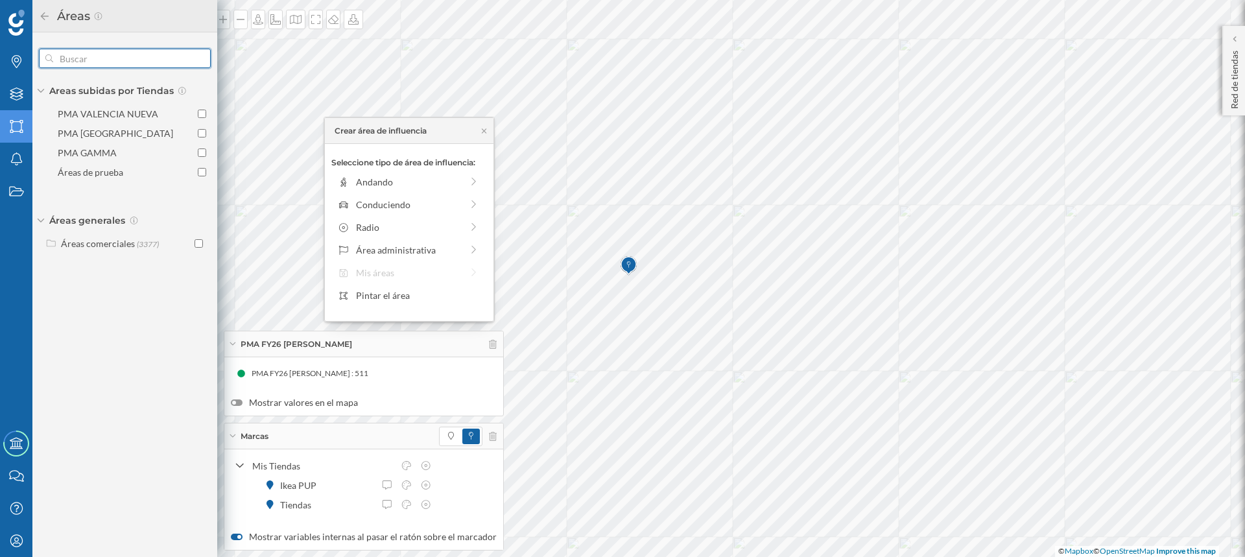
click at [86, 60] on input "text" at bounding box center [124, 58] width 143 height 26
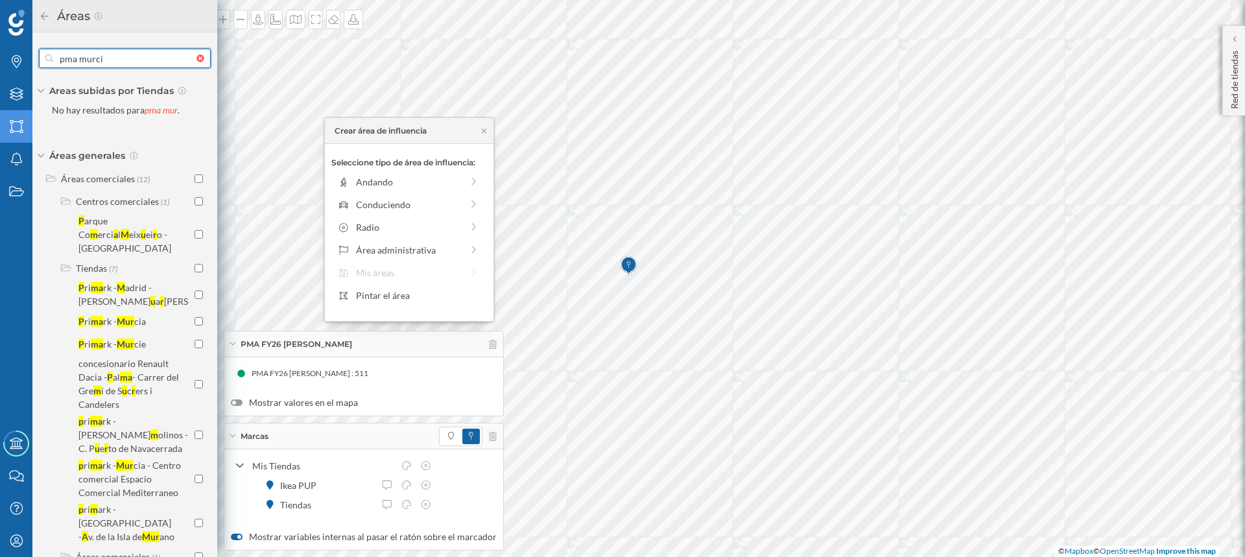
type input "pma [GEOGRAPHIC_DATA]"
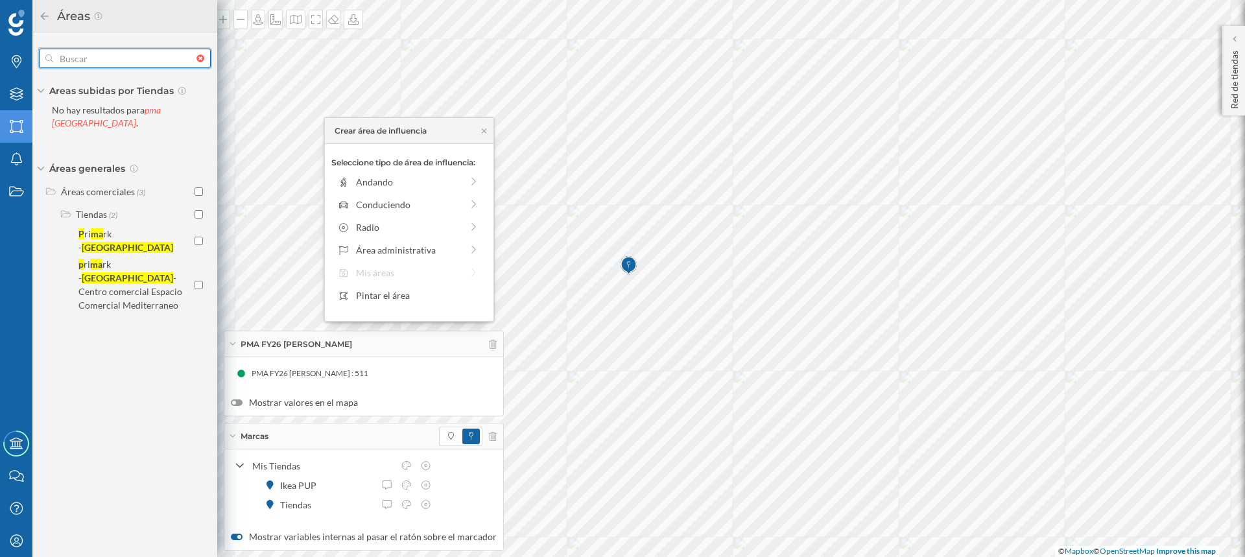
click at [199, 56] on div at bounding box center [204, 58] width 14 height 8
click at [197, 56] on input "text" at bounding box center [124, 58] width 143 height 26
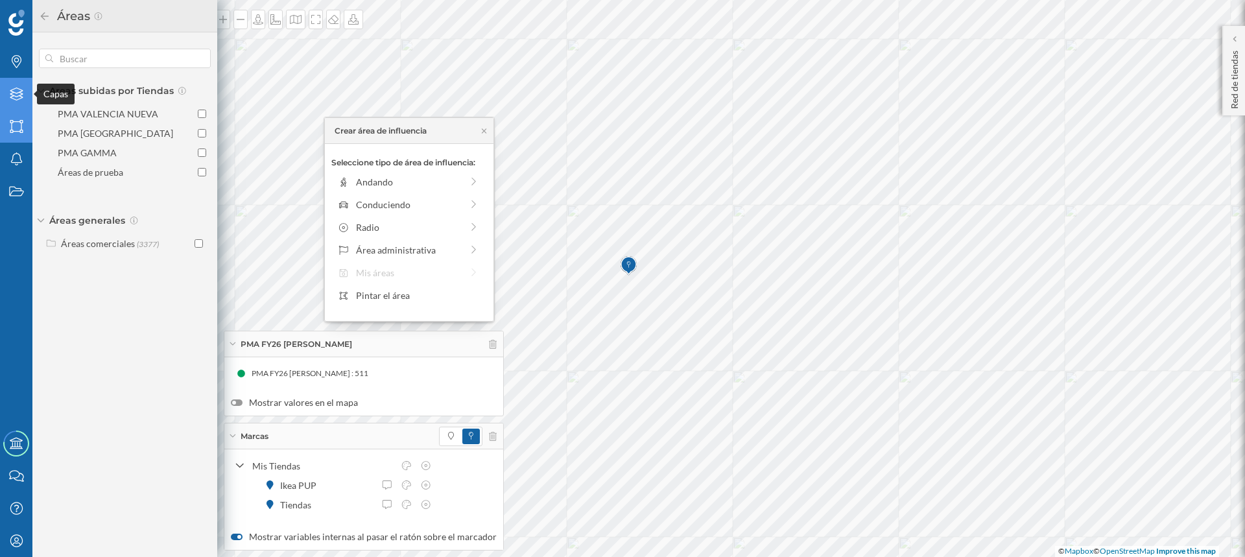
click at [16, 93] on icon at bounding box center [16, 94] width 13 height 13
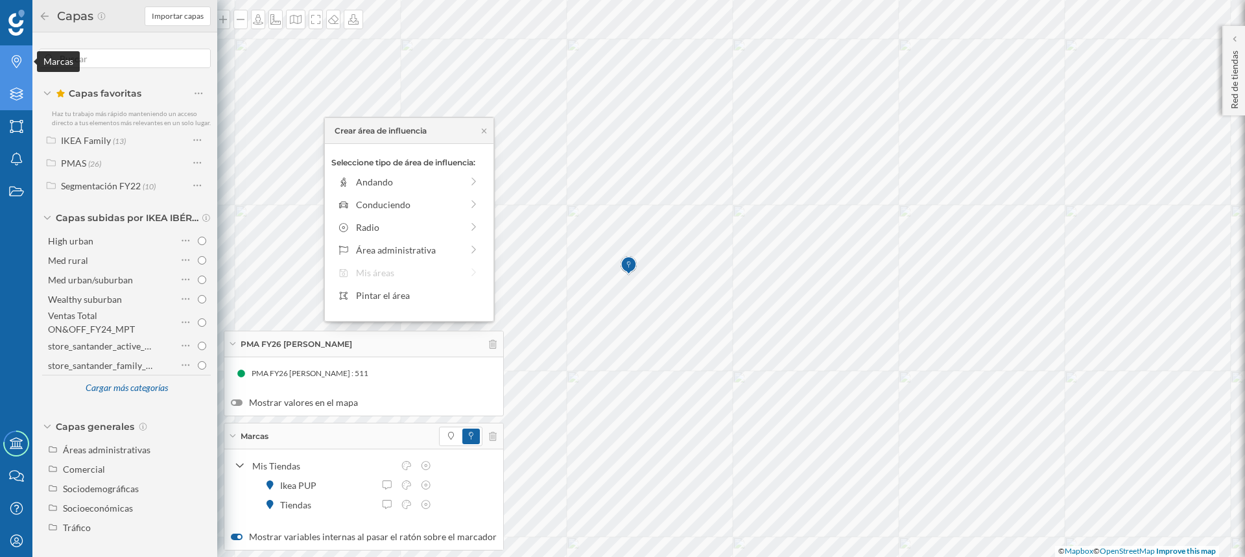
click at [16, 54] on div "Marcas" at bounding box center [16, 61] width 32 height 32
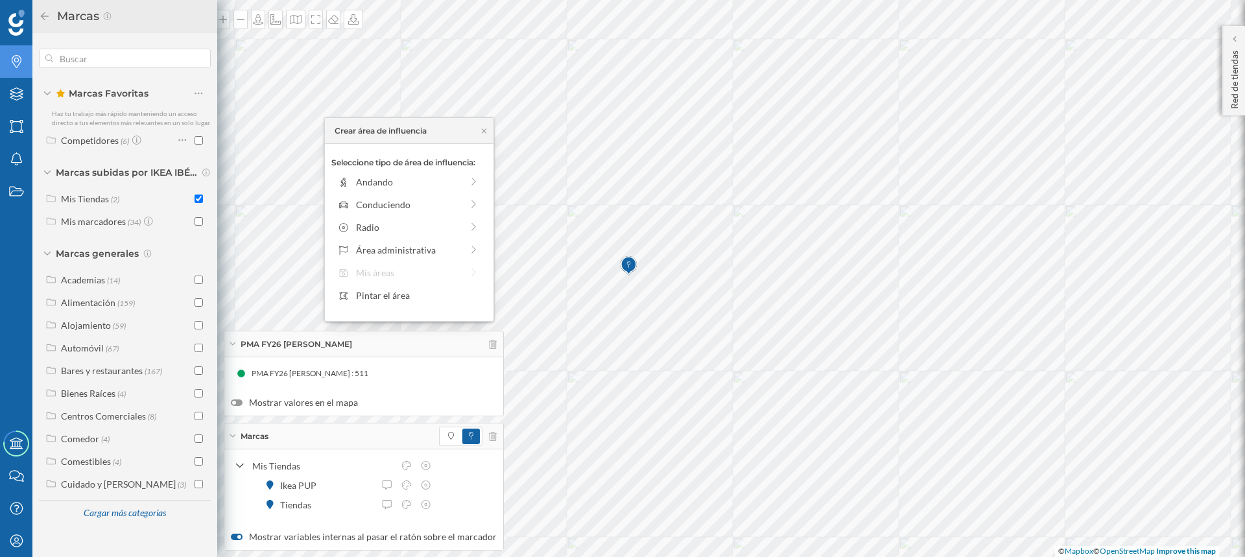
click at [283, 376] on span "PMA FY26 [PERSON_NAME] : 511" at bounding box center [310, 373] width 117 height 13
click at [18, 91] on icon "Capas" at bounding box center [16, 94] width 16 height 13
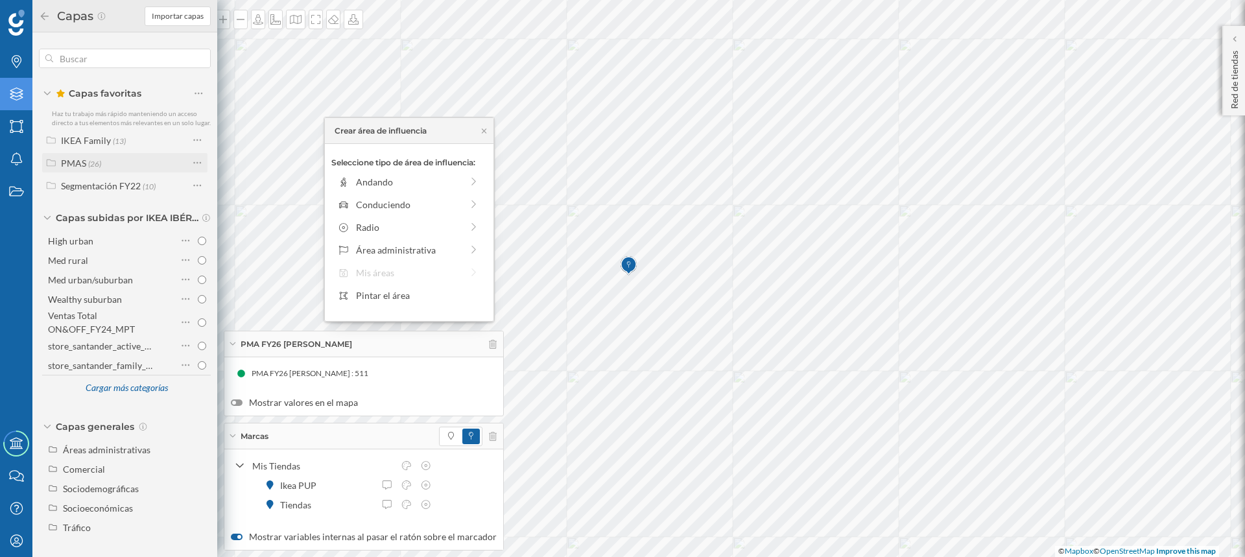
click at [74, 162] on div "PMAS" at bounding box center [73, 163] width 25 height 11
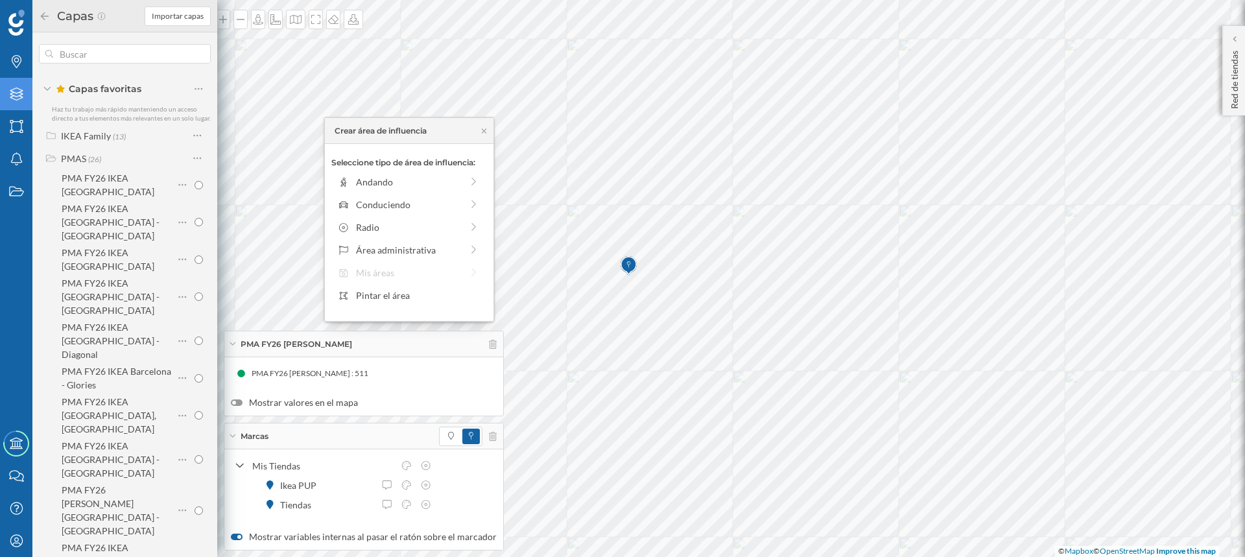
scroll to position [0, 0]
click at [90, 169] on span "(26)" at bounding box center [94, 163] width 13 height 11
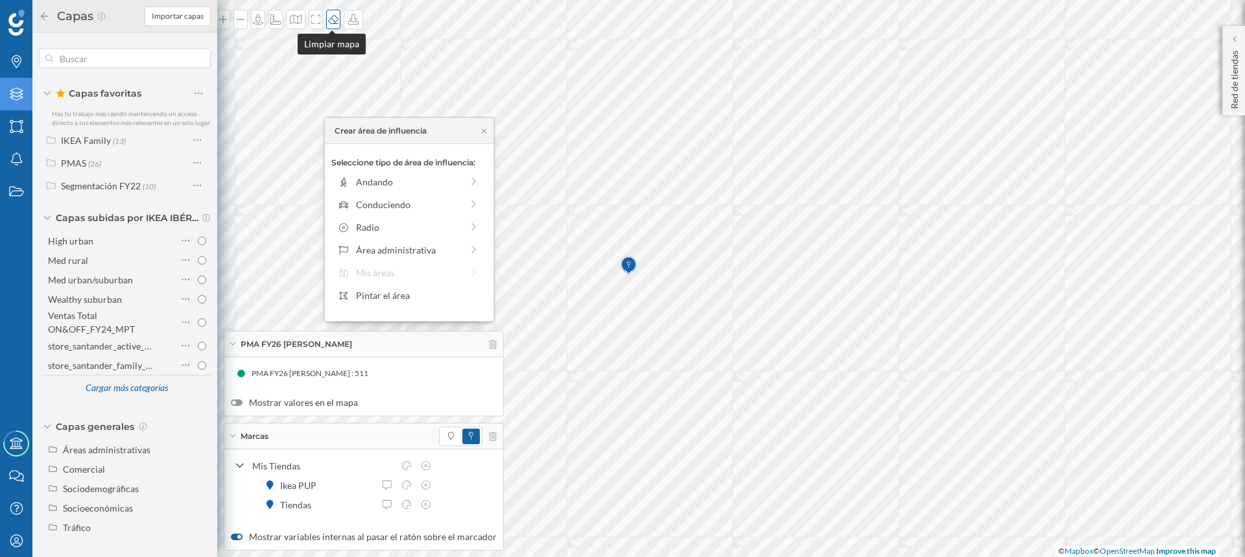
click at [331, 20] on icon at bounding box center [333, 19] width 10 height 9
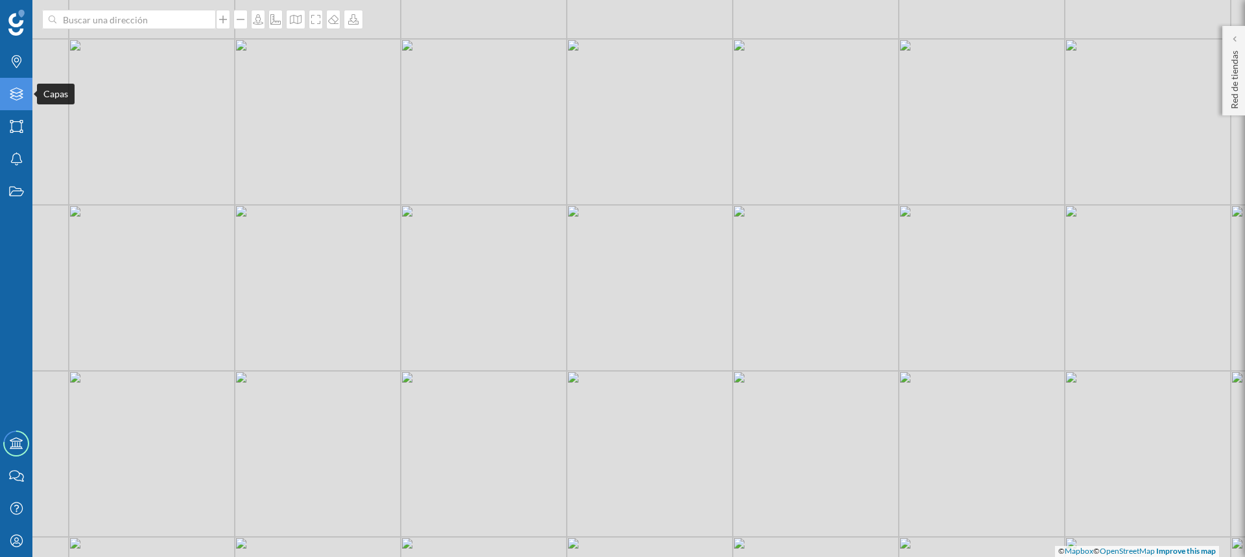
click at [16, 88] on icon at bounding box center [16, 94] width 13 height 13
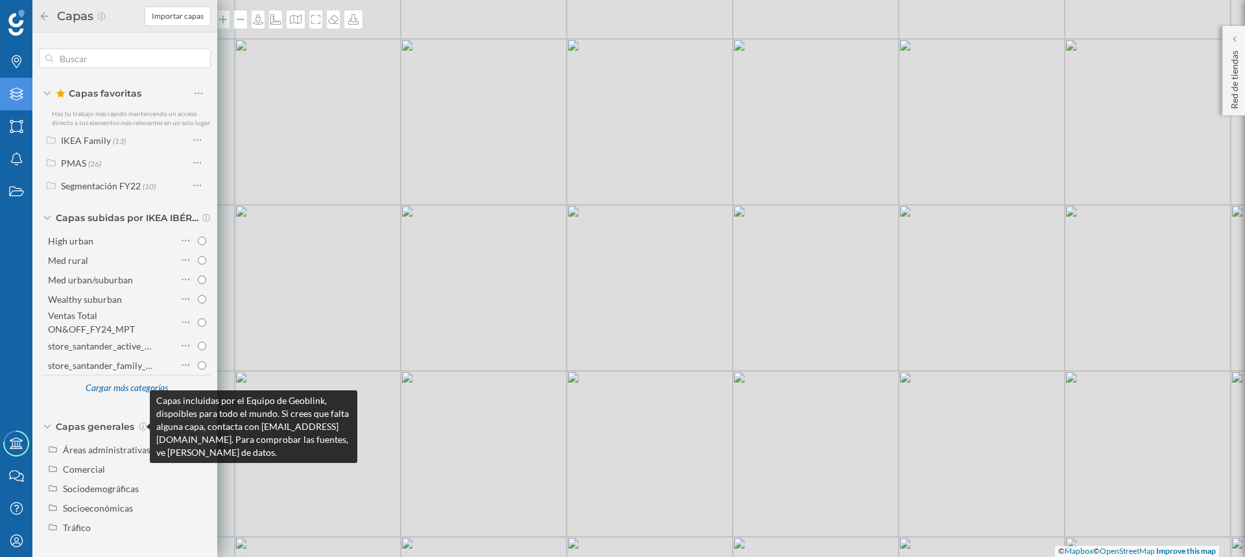
click at [139, 427] on icon at bounding box center [143, 427] width 8 height 8
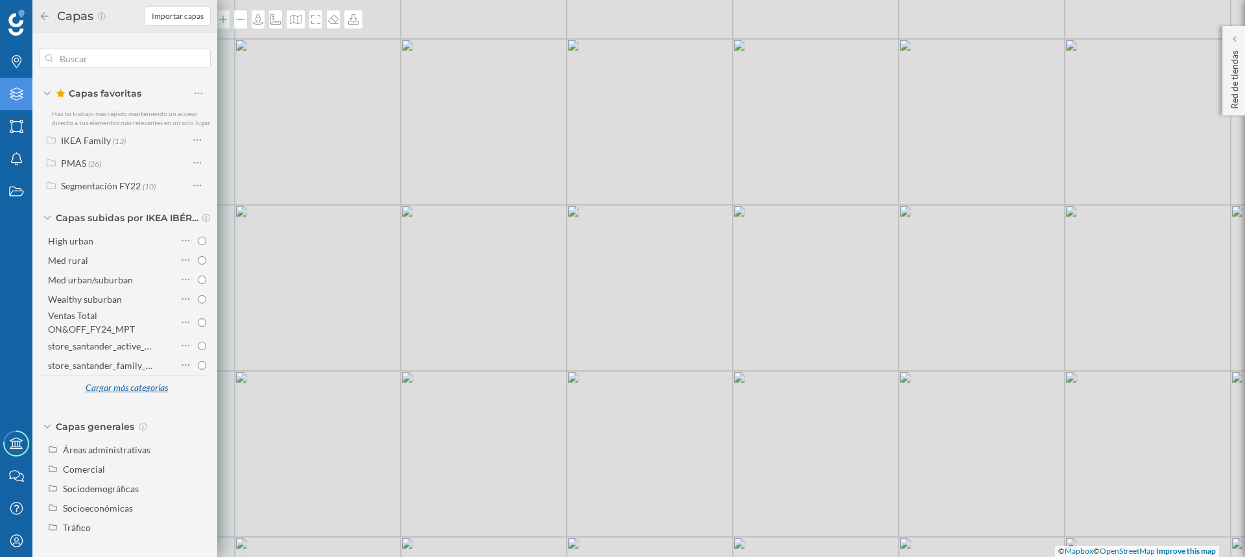
click at [132, 392] on div "Cargar más categorías" at bounding box center [126, 388] width 99 height 19
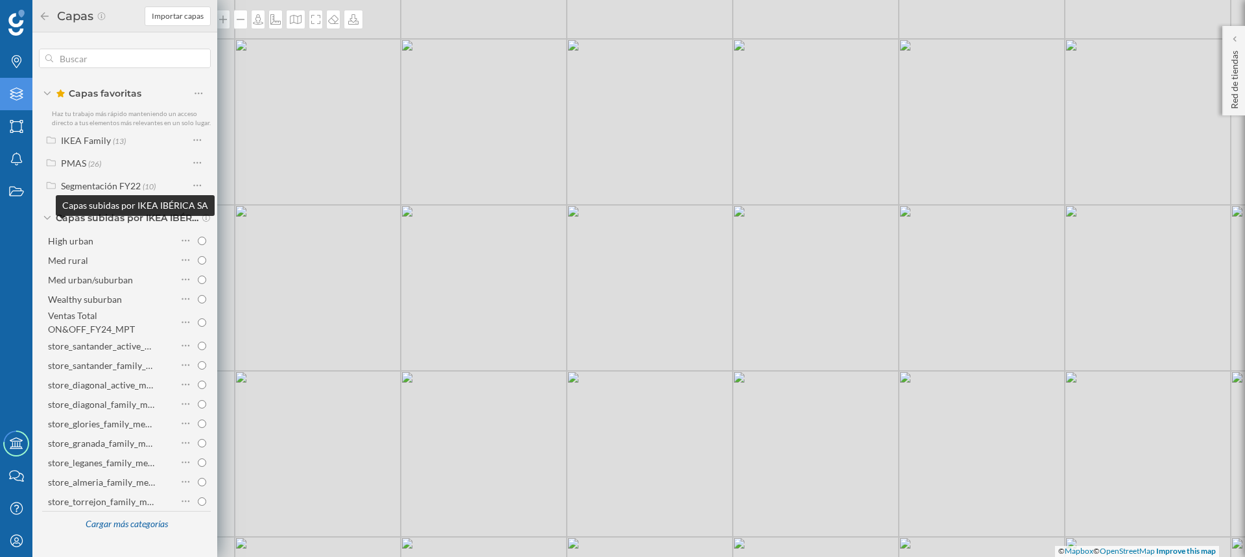
click at [120, 224] on span "Capas subidas por IKEA IBÉRICA SA" at bounding box center [127, 217] width 143 height 13
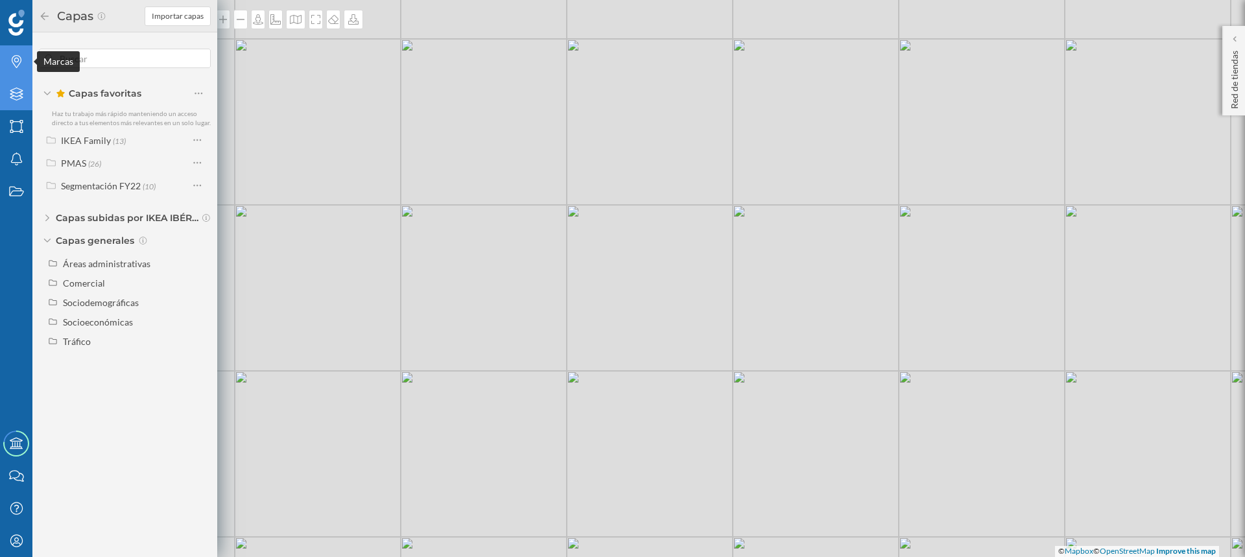
click at [16, 62] on icon at bounding box center [17, 61] width 10 height 13
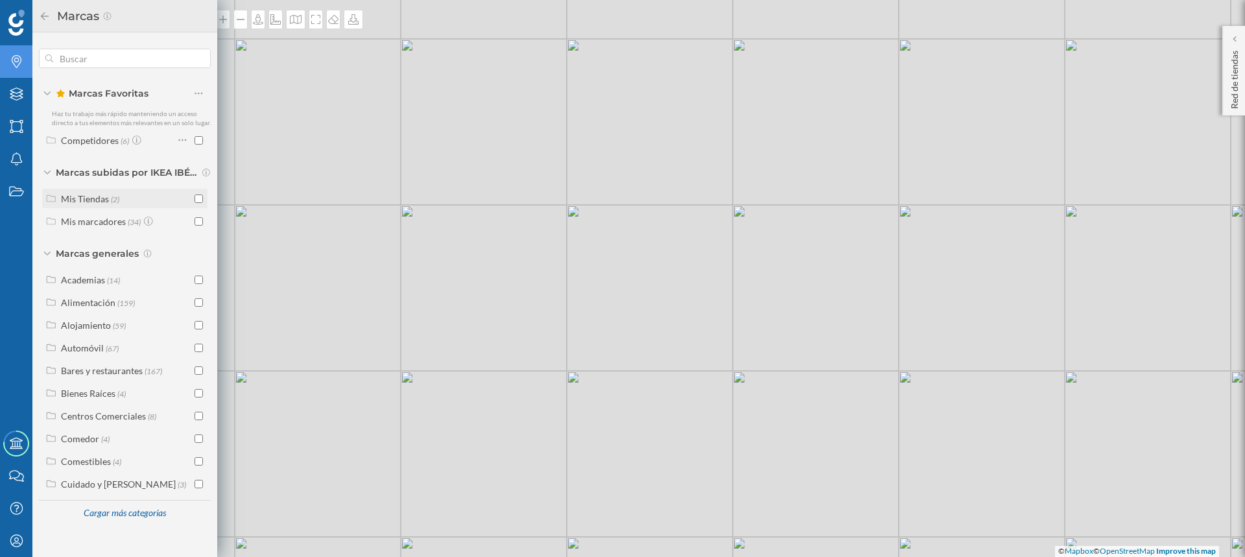
click at [91, 198] on div "Mis Tiendas" at bounding box center [85, 198] width 48 height 11
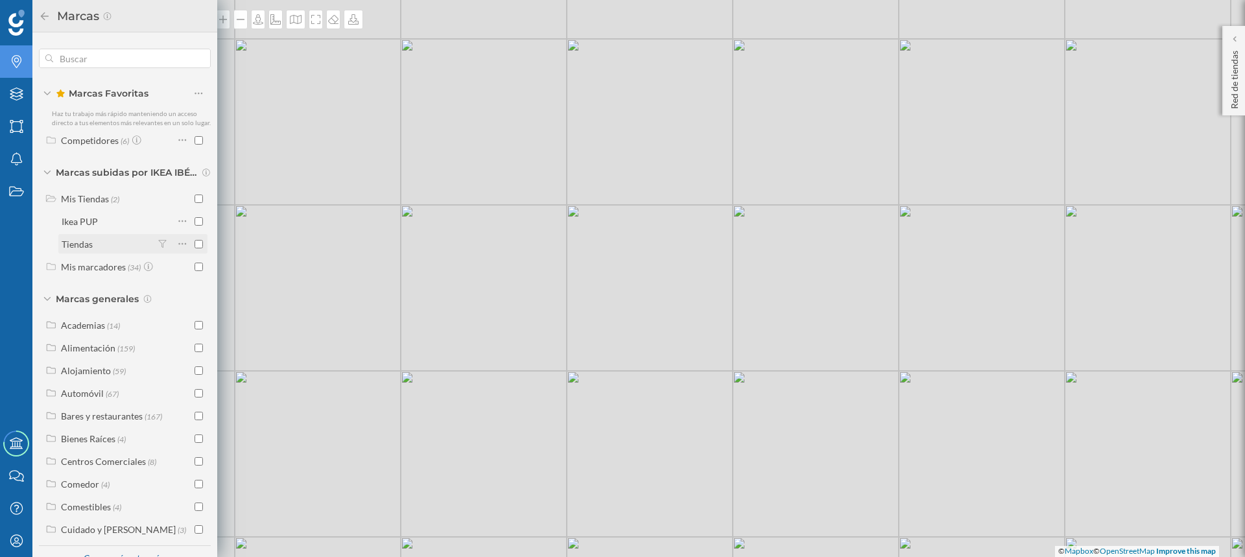
click at [77, 250] on div "Tiendas" at bounding box center [77, 244] width 31 height 11
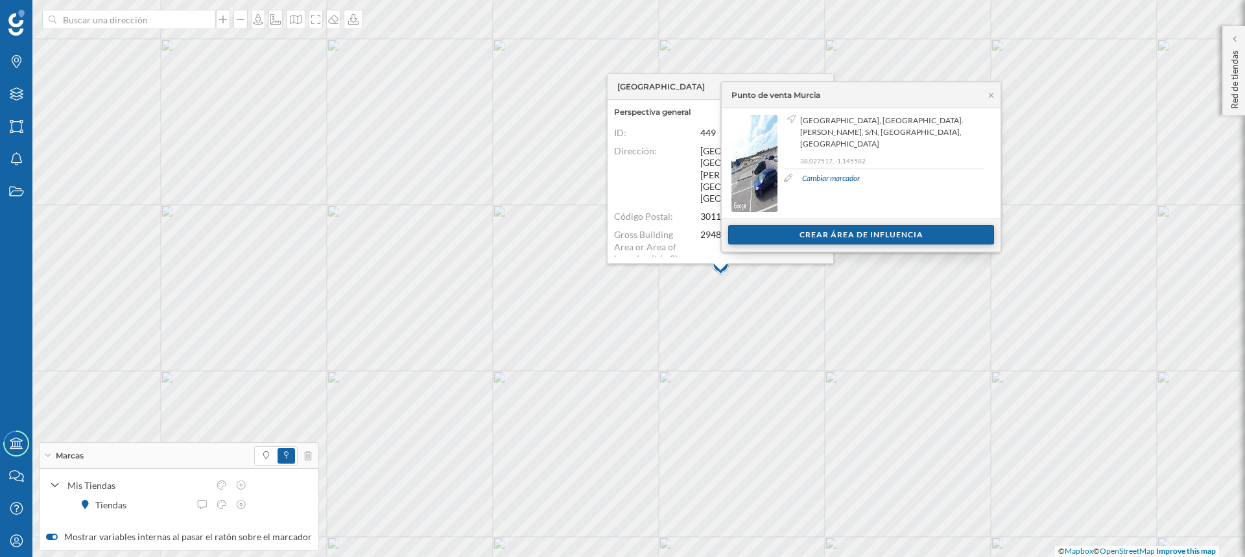
click at [790, 230] on div "Crear área de influencia" at bounding box center [861, 234] width 266 height 19
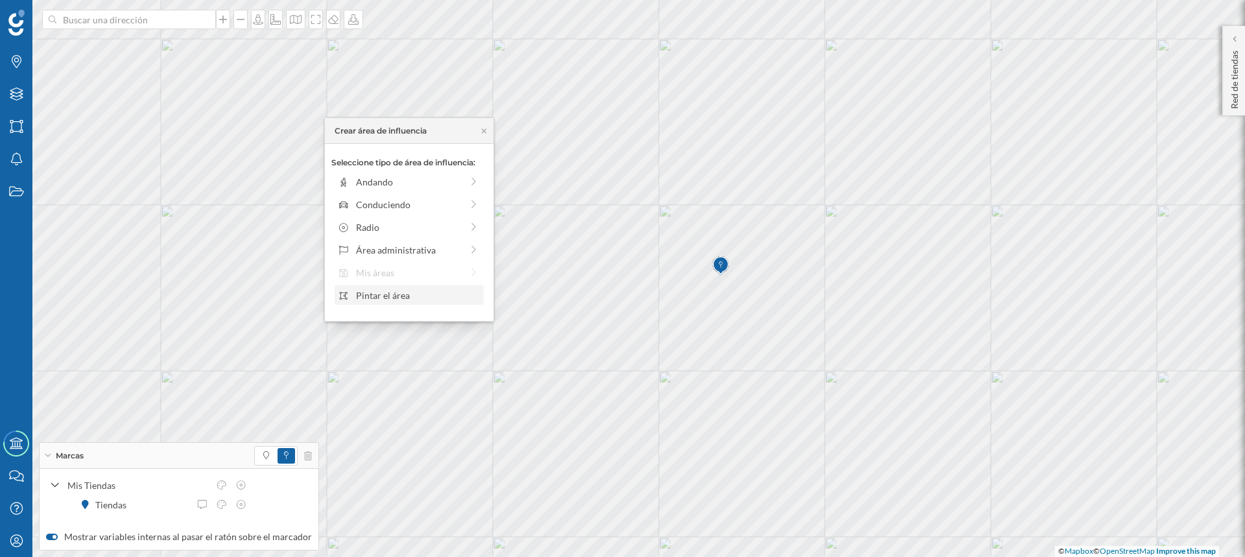
click at [377, 296] on div "Pintar el área" at bounding box center [418, 296] width 124 height 14
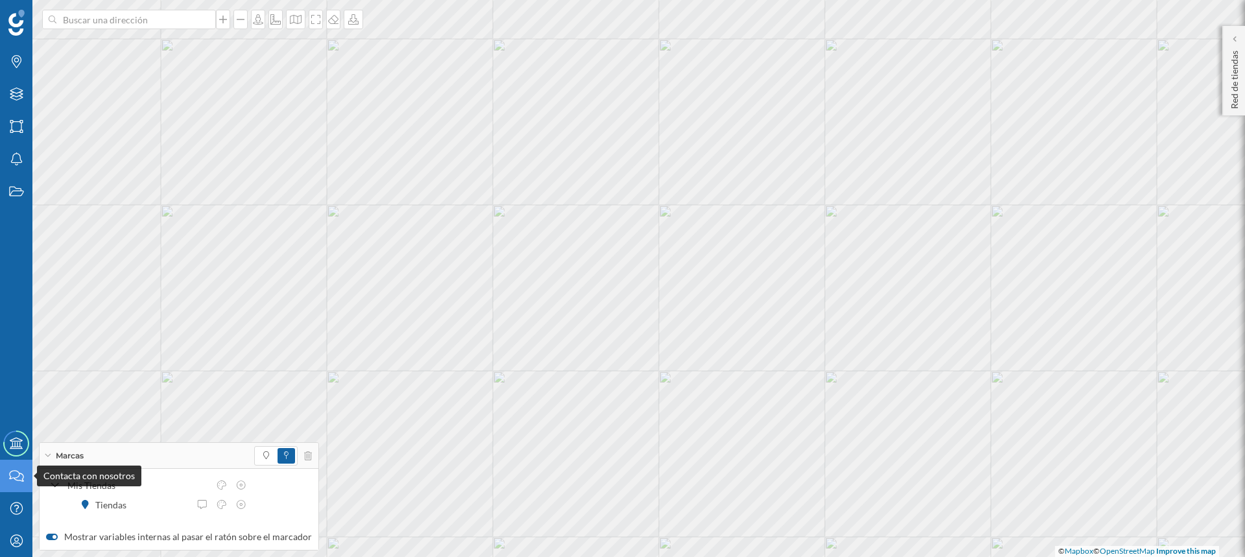
click at [14, 476] on icon "Contacta con nosotros" at bounding box center [16, 476] width 16 height 13
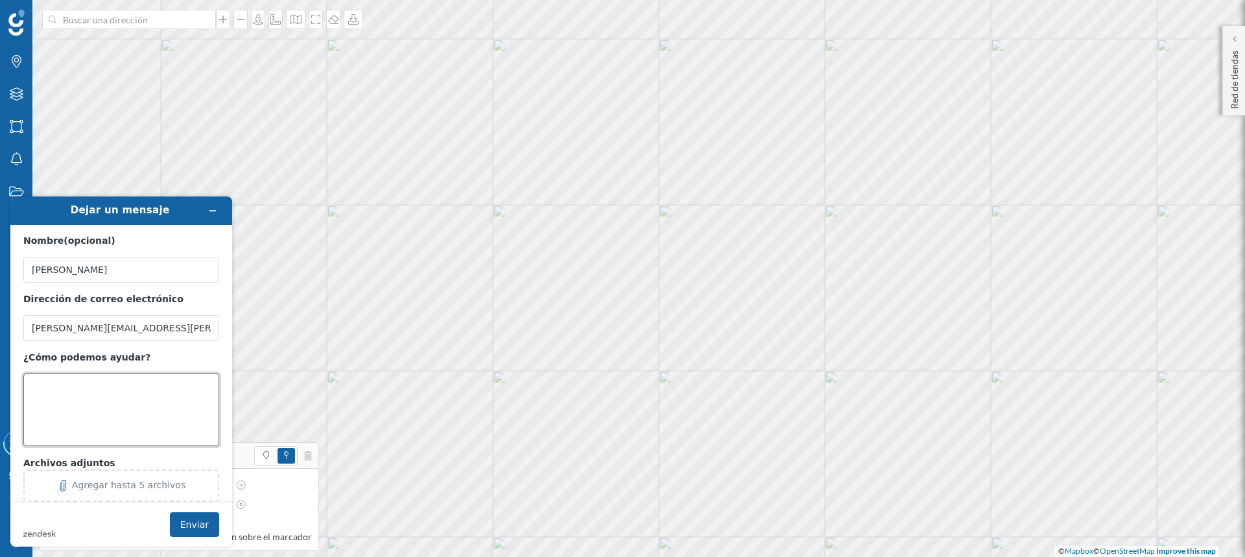
click at [71, 385] on textarea "¿Cómo podemos ayudar?" at bounding box center [121, 410] width 196 height 73
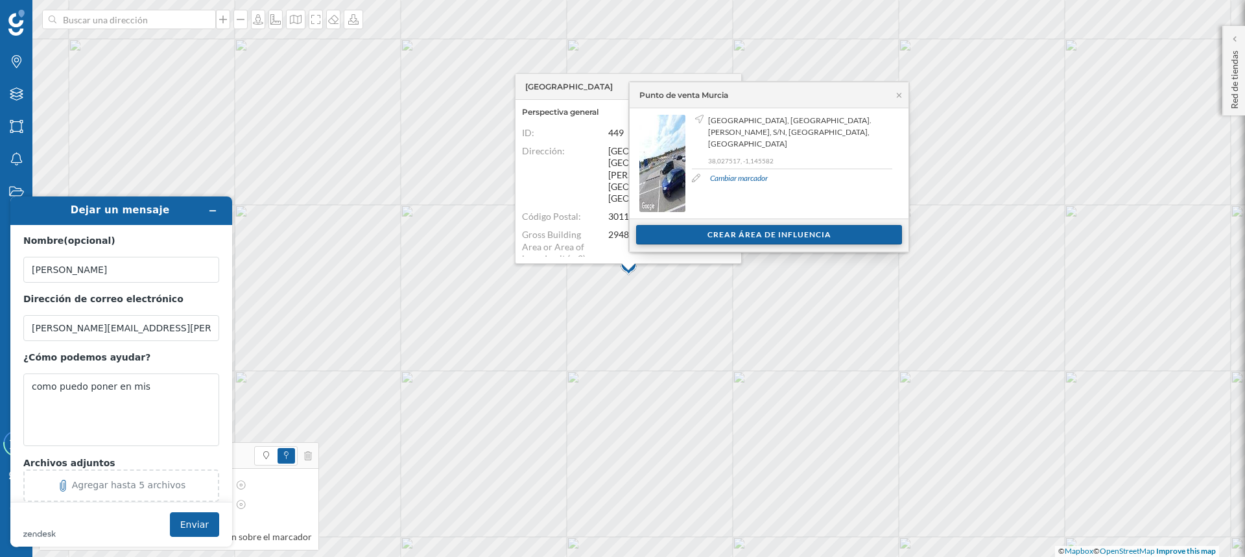
click at [728, 240] on div "Crear área de influencia" at bounding box center [769, 234] width 266 height 19
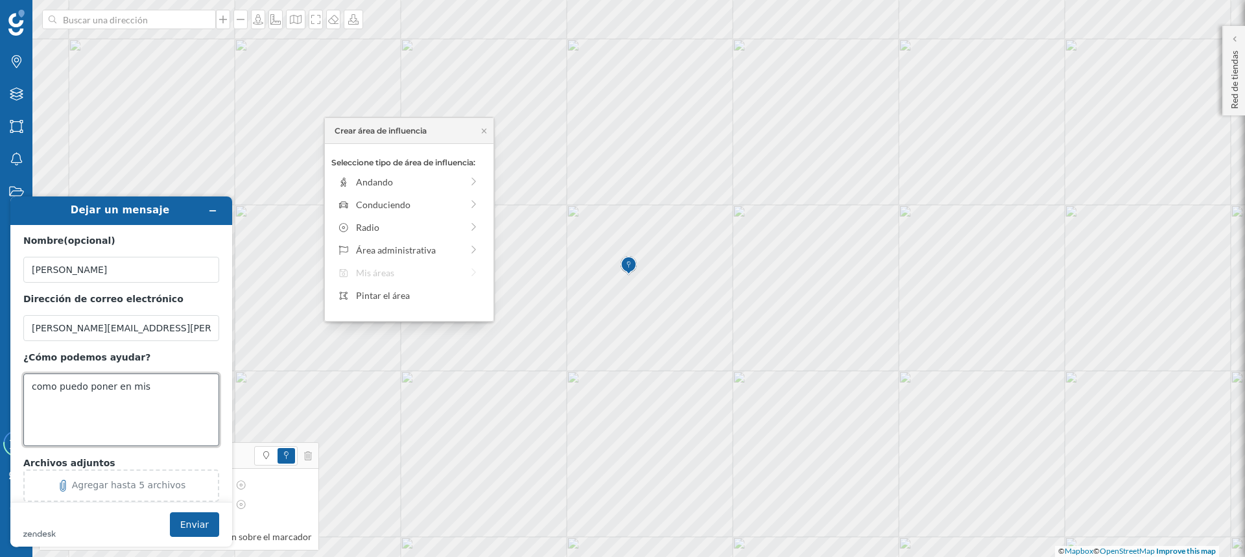
click at [156, 382] on textarea "como puedo poner en mis" at bounding box center [121, 410] width 196 height 73
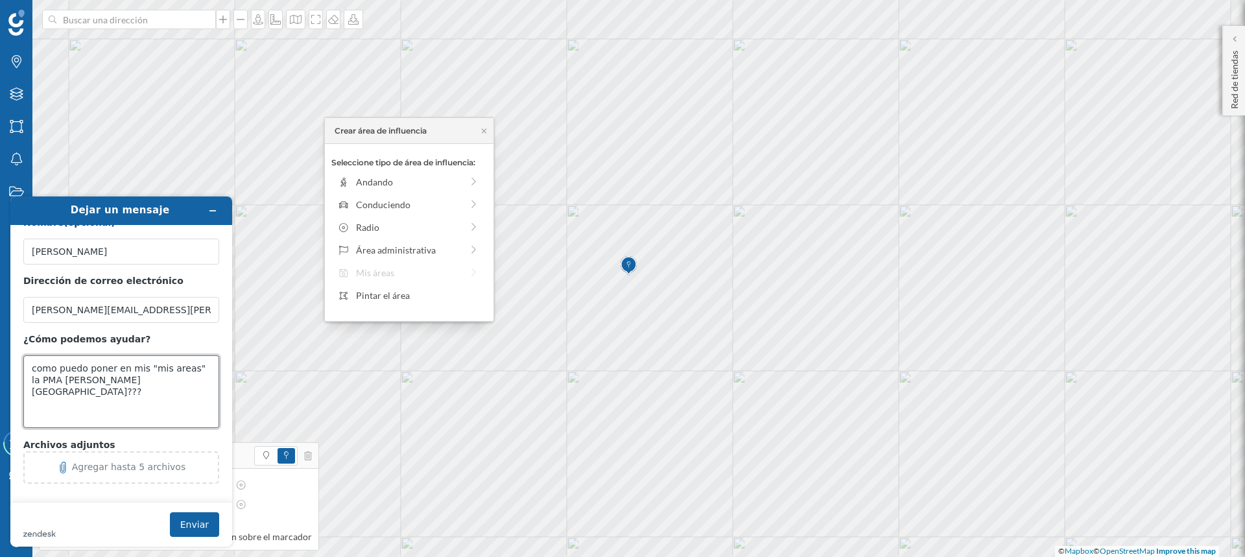
scroll to position [27, 0]
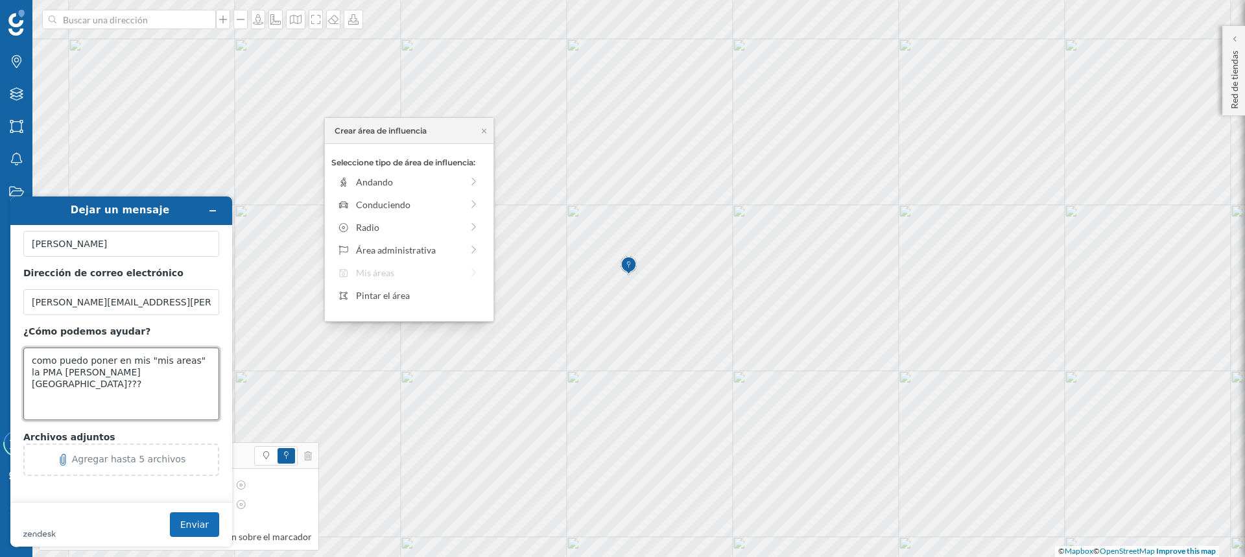
type textarea "como puedo poner en mis "mis areas" la PMA [PERSON_NAME][GEOGRAPHIC_DATA]???"
click at [199, 522] on button "Enviar" at bounding box center [194, 524] width 49 height 25
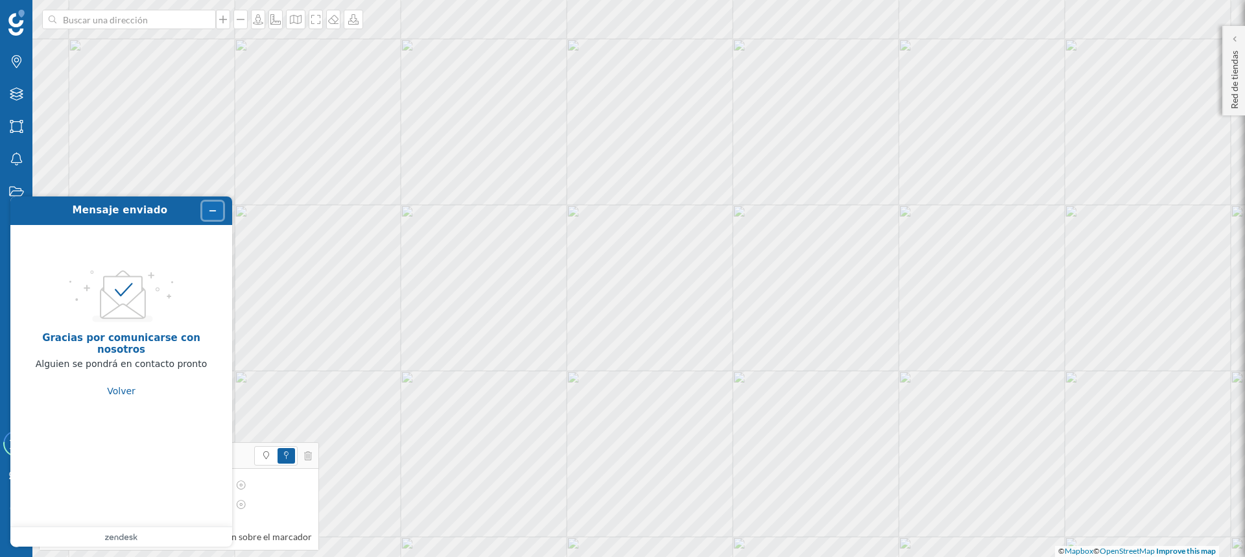
click at [218, 212] on button "Minimizar widget" at bounding box center [212, 211] width 21 height 18
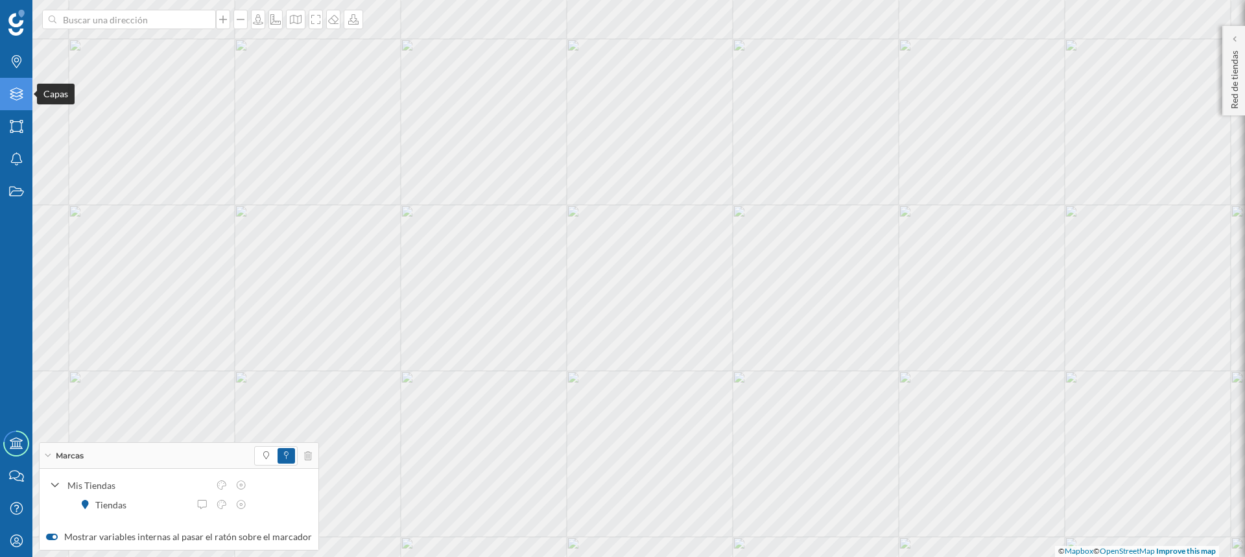
click at [18, 91] on icon "Capas" at bounding box center [16, 94] width 16 height 13
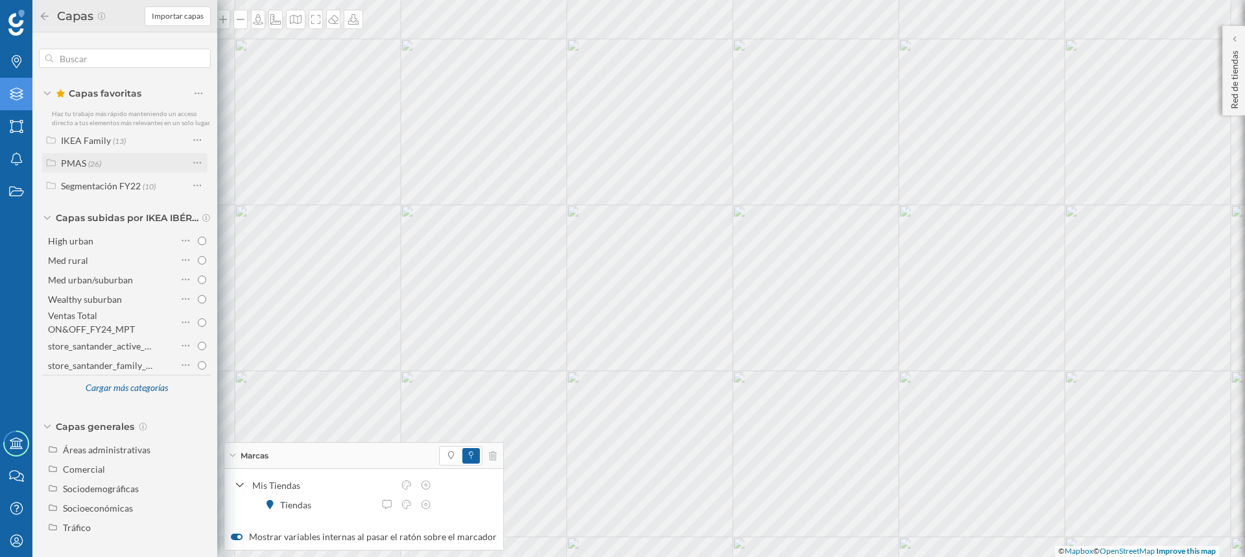
click at [76, 163] on div "PMAS" at bounding box center [73, 163] width 25 height 11
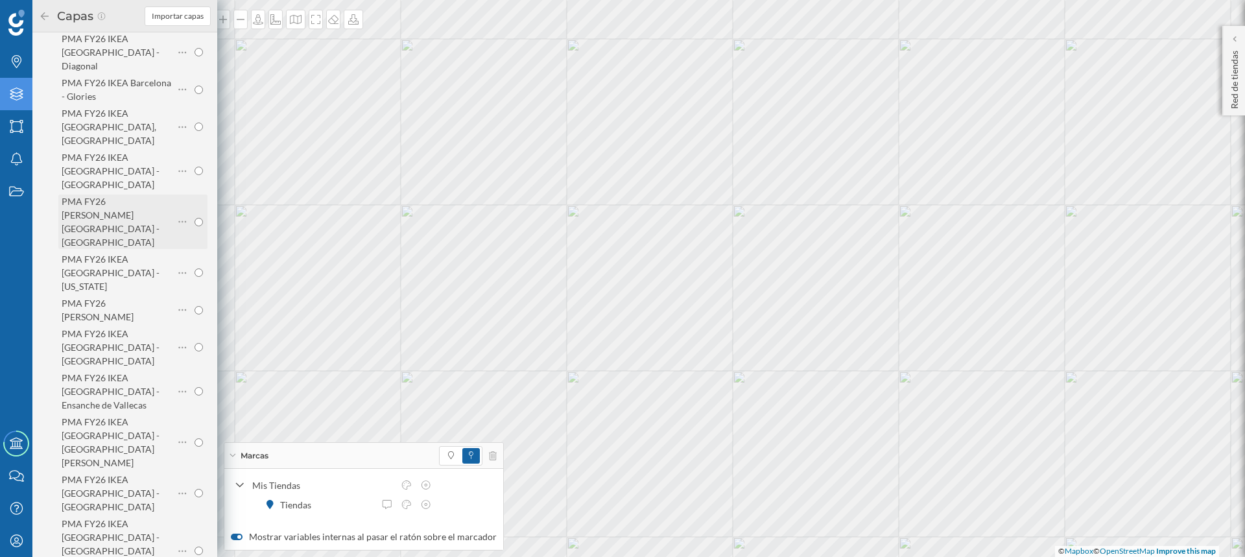
scroll to position [324, 0]
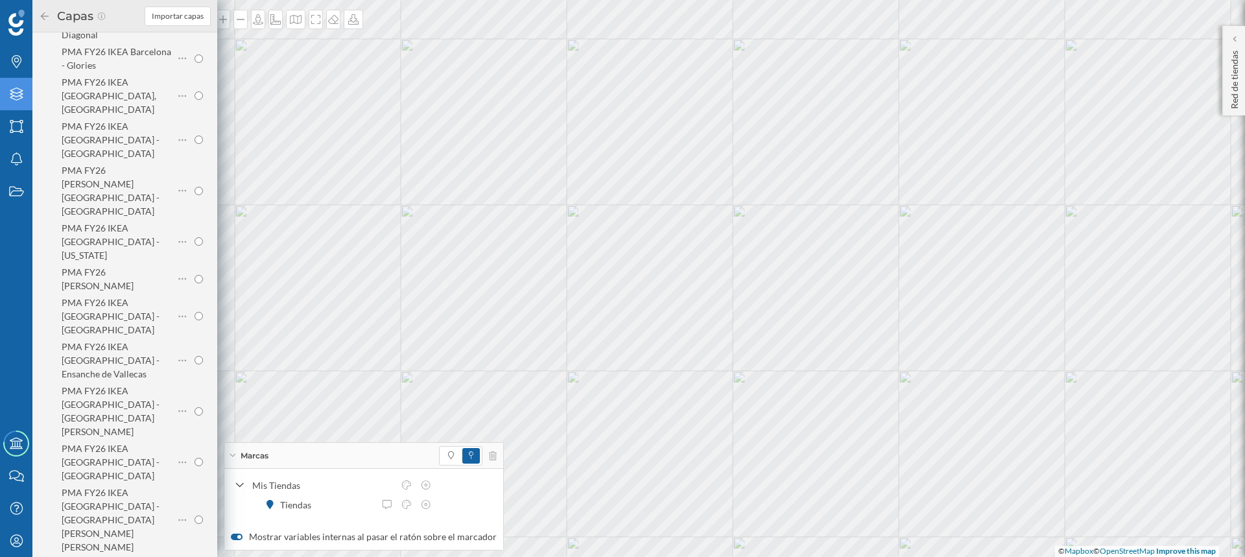
radio input "true"
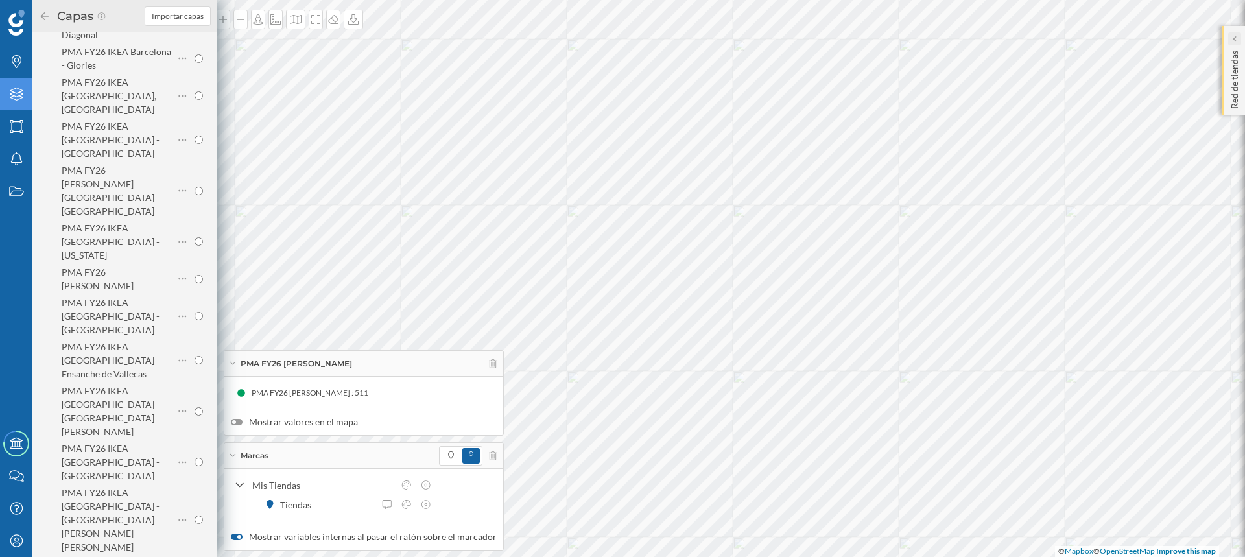
click at [1238, 36] on div at bounding box center [1235, 38] width 13 height 13
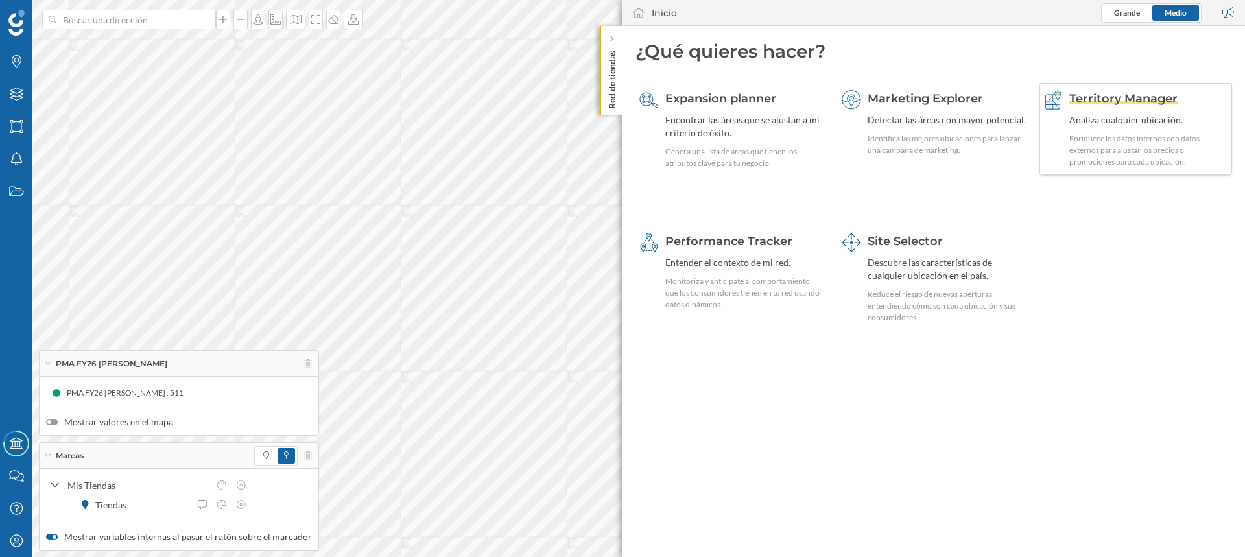
click at [1110, 122] on div "Analiza cualquier ubicación." at bounding box center [1149, 120] width 159 height 13
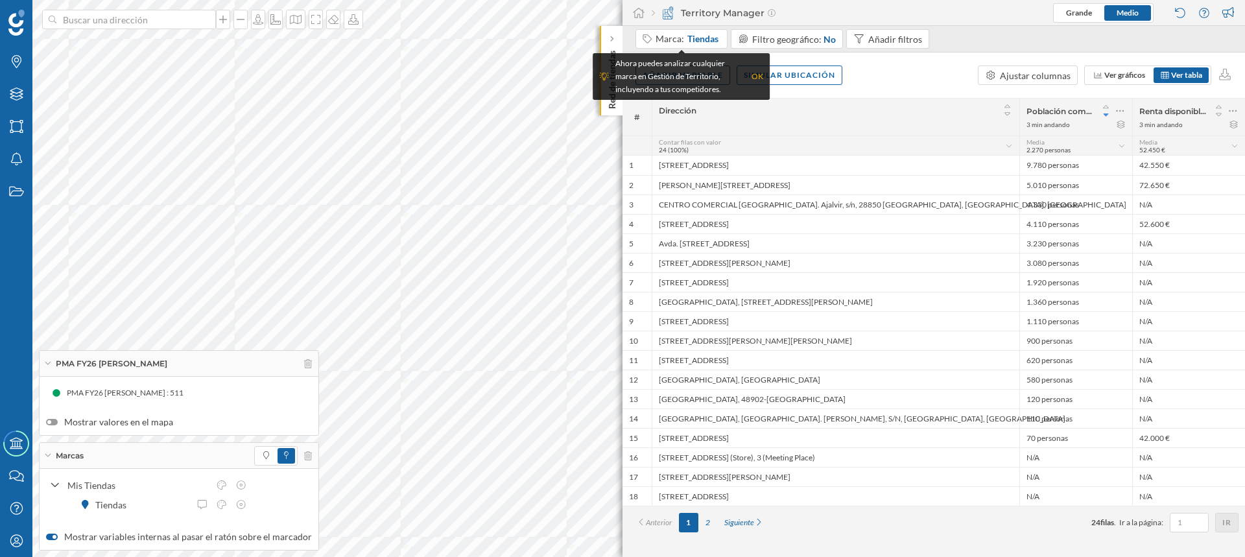
click at [758, 73] on div "OK" at bounding box center [758, 76] width 12 height 13
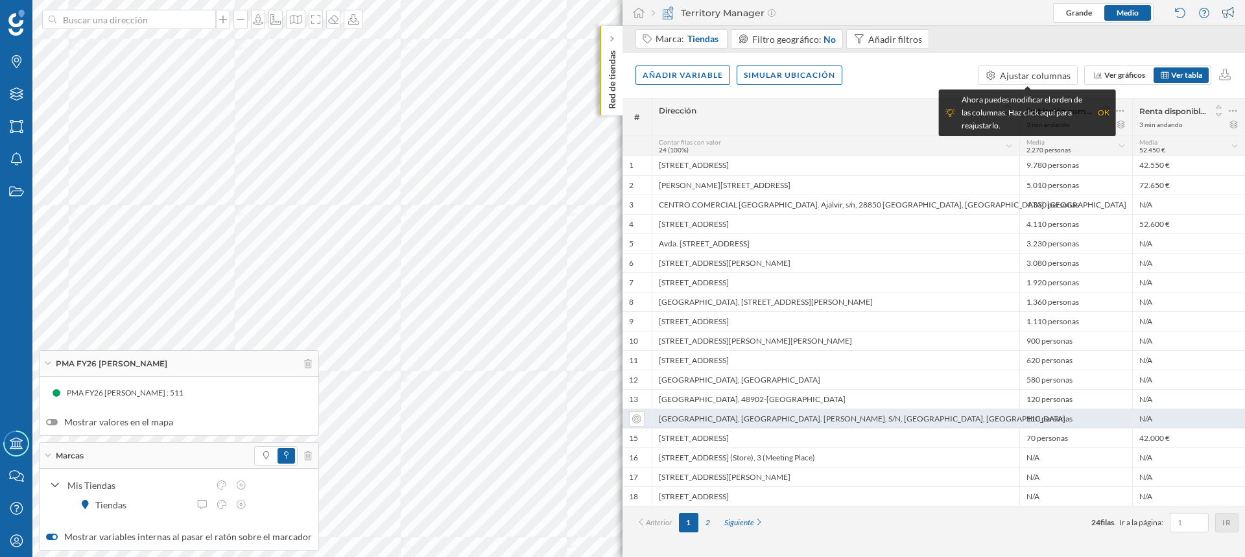
click at [802, 419] on div "[GEOGRAPHIC_DATA], [GEOGRAPHIC_DATA]. [PERSON_NAME], S/N, [GEOGRAPHIC_DATA], [G…" at bounding box center [836, 418] width 368 height 19
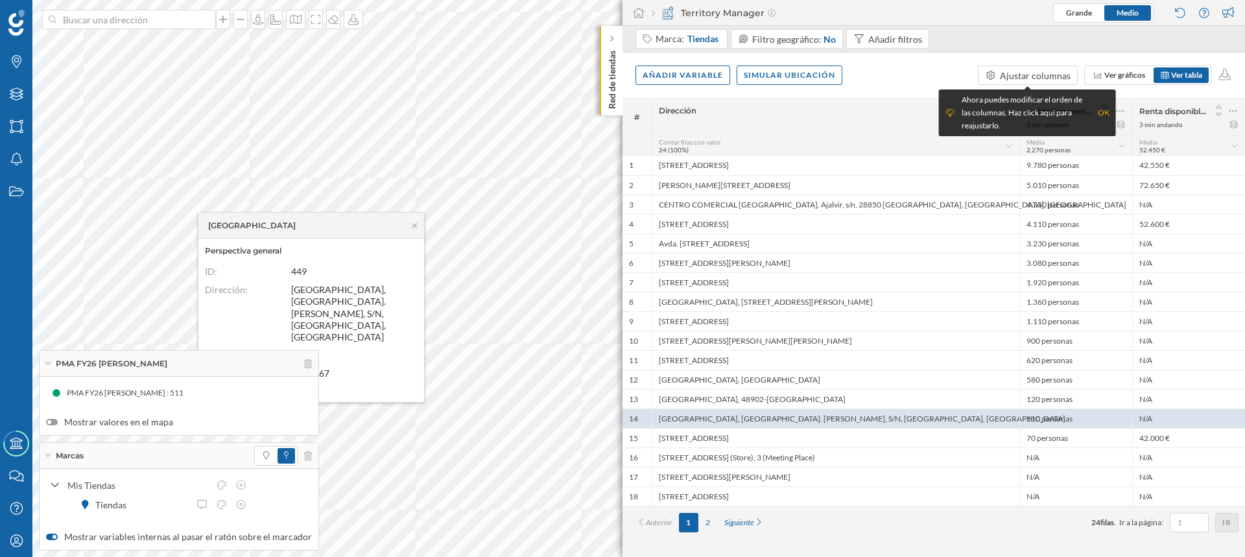
click at [1105, 110] on div "OK" at bounding box center [1104, 112] width 12 height 13
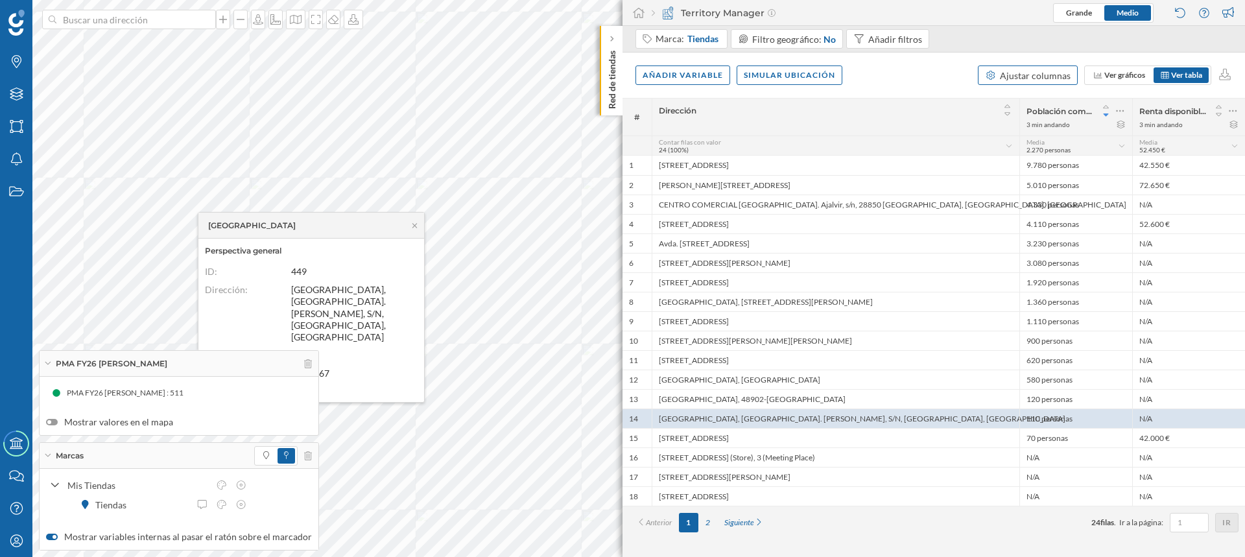
click at [1055, 76] on div "Ajustar columnas" at bounding box center [1035, 76] width 71 height 14
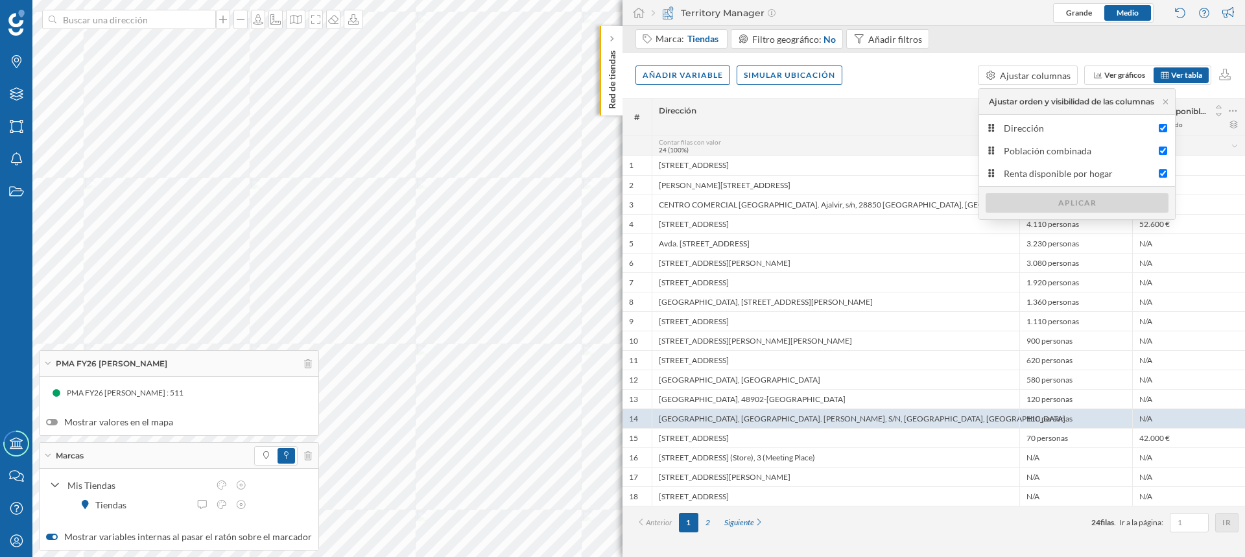
click at [863, 76] on div "Añadir variable Simular ubicación Ajustar columnas Ver gráficos Ver tabla" at bounding box center [934, 75] width 623 height 45
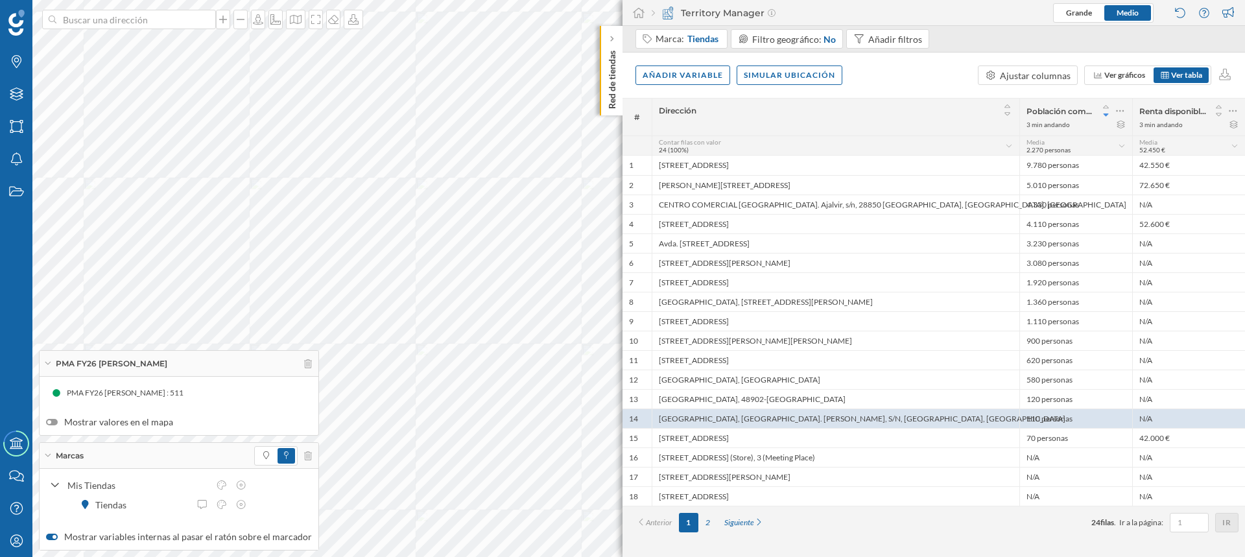
click at [115, 392] on span "PMA FY26 [PERSON_NAME] : 511" at bounding box center [125, 393] width 117 height 13
click at [88, 394] on span "PMA FY26 [PERSON_NAME] : 511" at bounding box center [125, 393] width 117 height 13
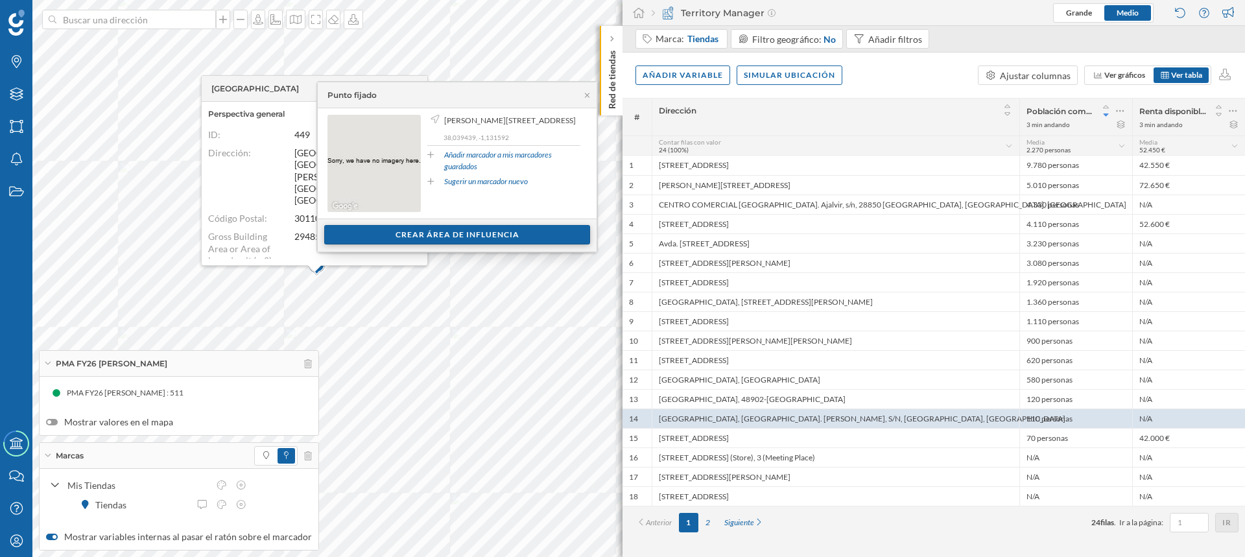
click at [464, 237] on div "Crear área de influencia" at bounding box center [457, 234] width 266 height 19
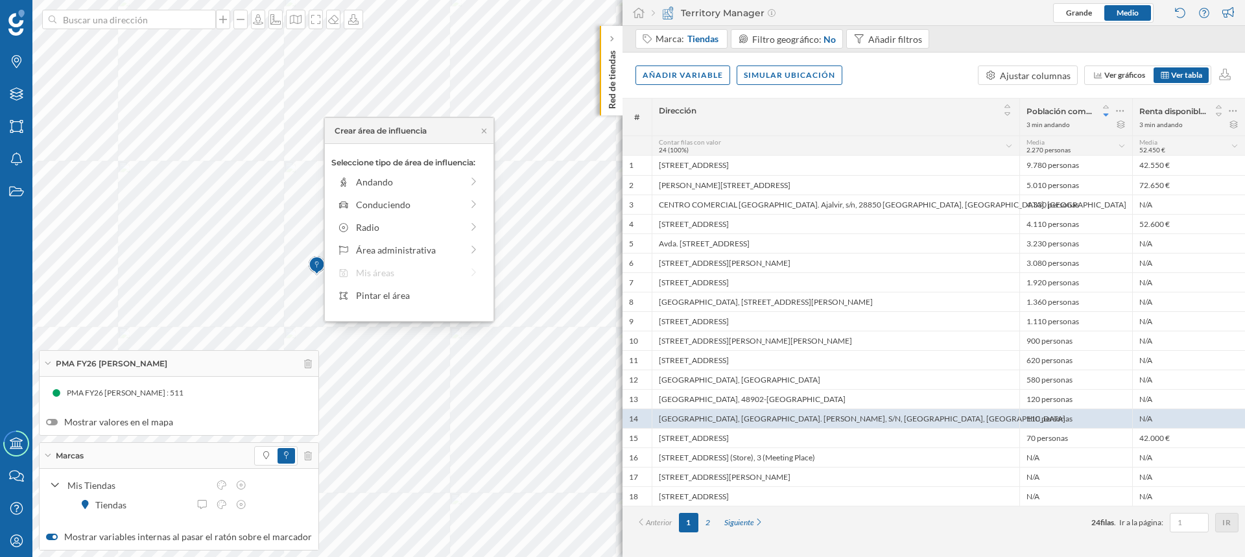
click at [374, 272] on div "Seleccione tipo de área de influencia: Andando Conduciendo Radio Área administr…" at bounding box center [409, 232] width 169 height 177
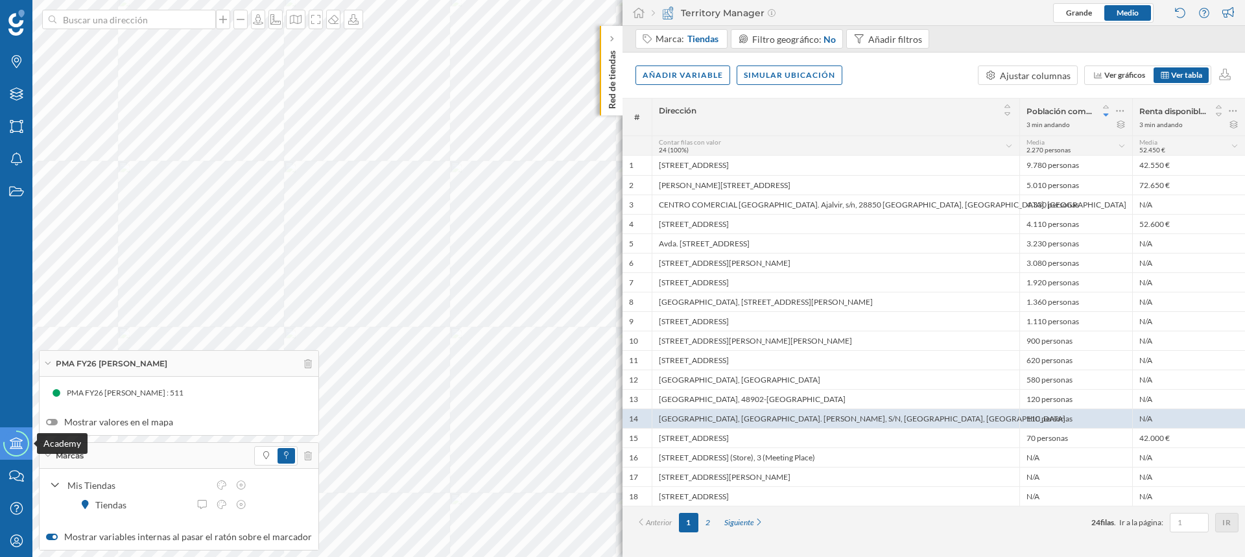
click at [16, 442] on icon at bounding box center [16, 444] width 13 height 12
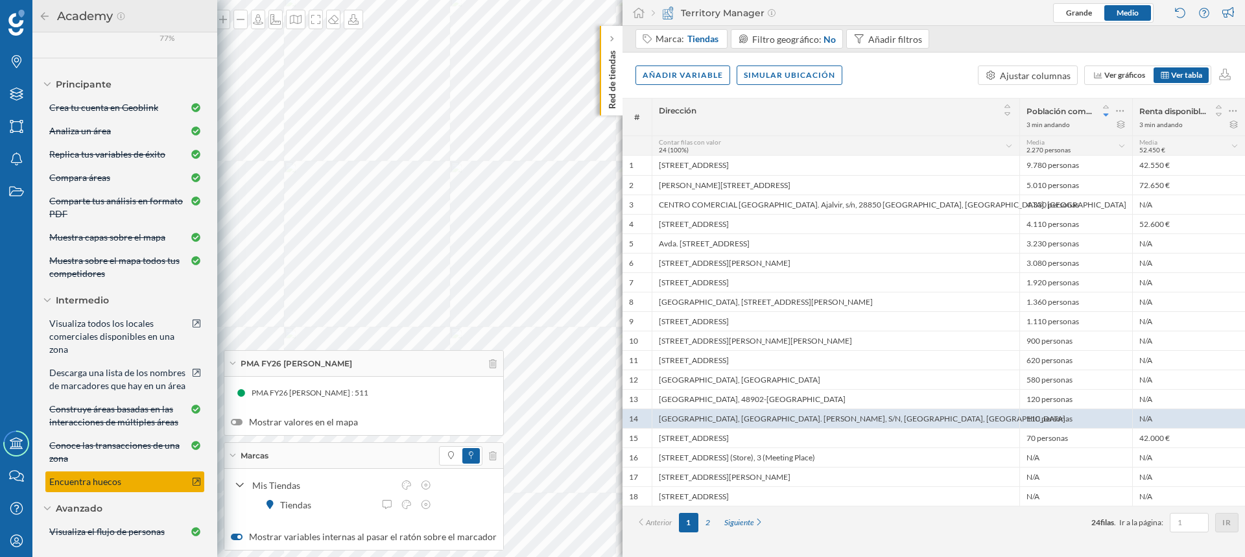
scroll to position [0, 0]
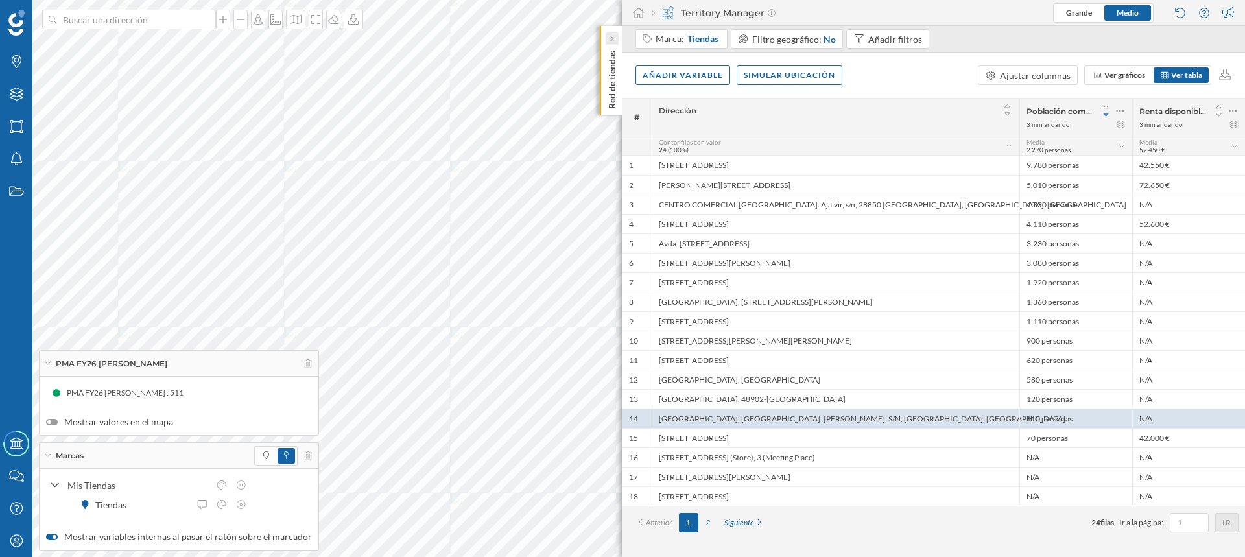
click at [613, 39] on icon at bounding box center [611, 39] width 3 height 6
